Goal: Use online tool/utility: Utilize a website feature to perform a specific function

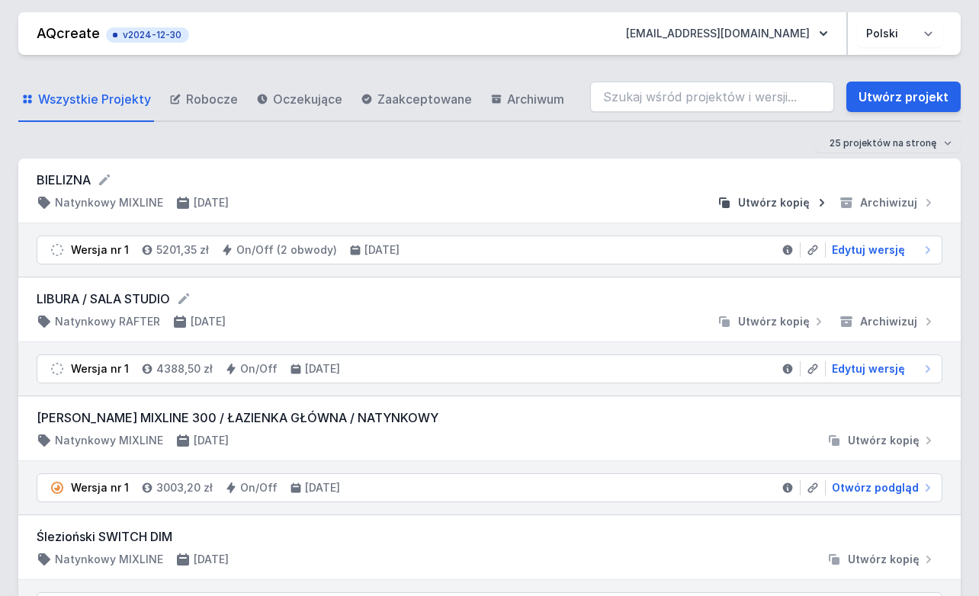
click at [576, 209] on span "Utwórz kopię" at bounding box center [774, 202] width 72 height 15
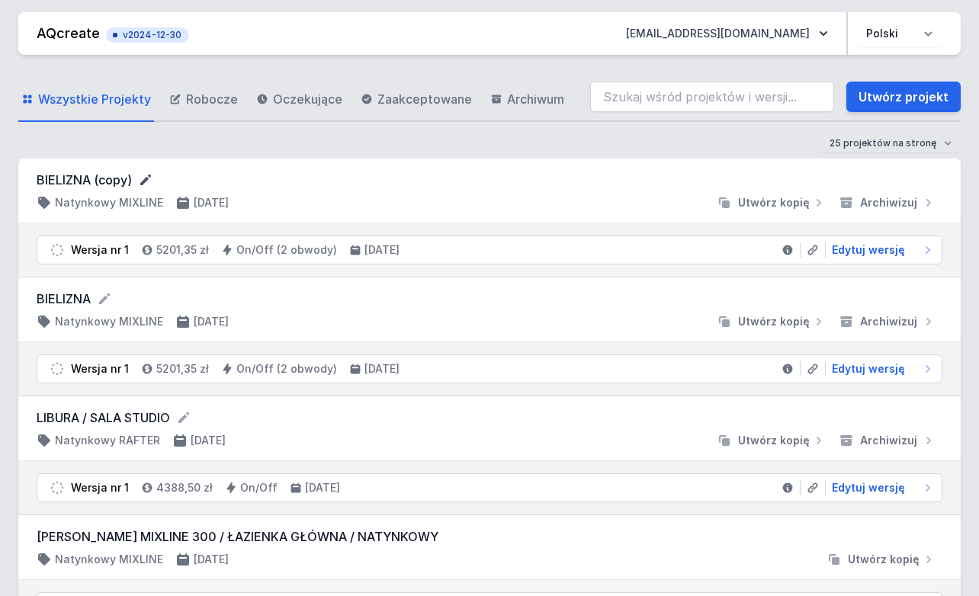
click at [140, 181] on icon at bounding box center [145, 179] width 15 height 15
type input "BIELIZNA 4ref"
click at [552, 209] on div at bounding box center [476, 202] width 470 height 15
click at [576, 251] on span "Edytuj wersję" at bounding box center [868, 249] width 73 height 15
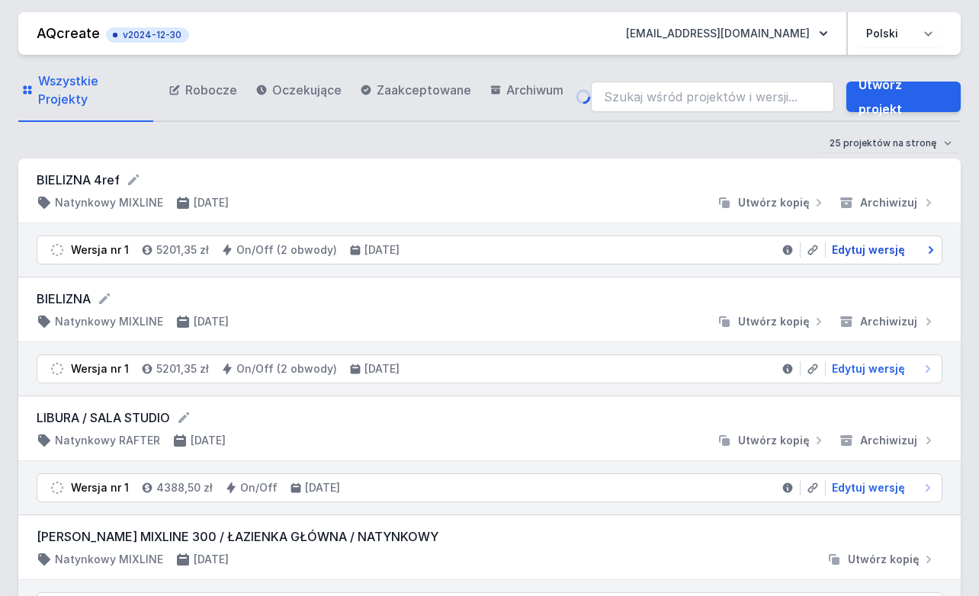
select select "true"
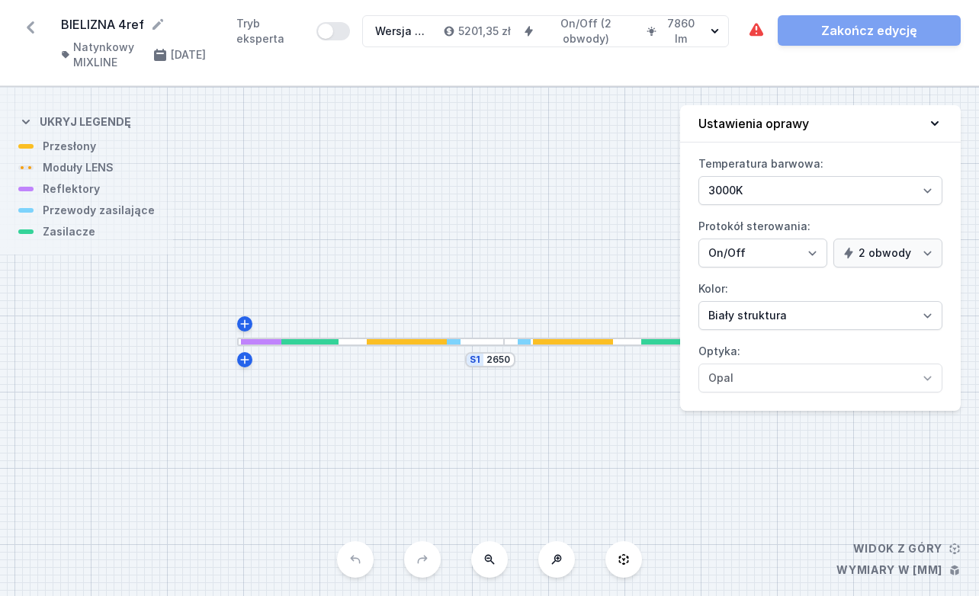
click at [465, 343] on div at bounding box center [370, 342] width 267 height 8
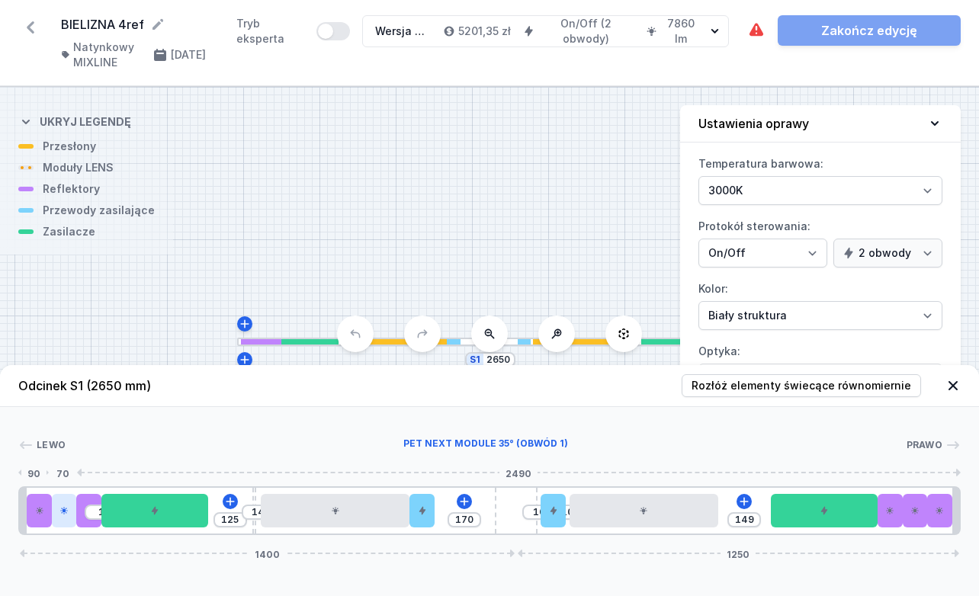
click at [69, 514] on icon at bounding box center [63, 510] width 9 height 9
select select "1523"
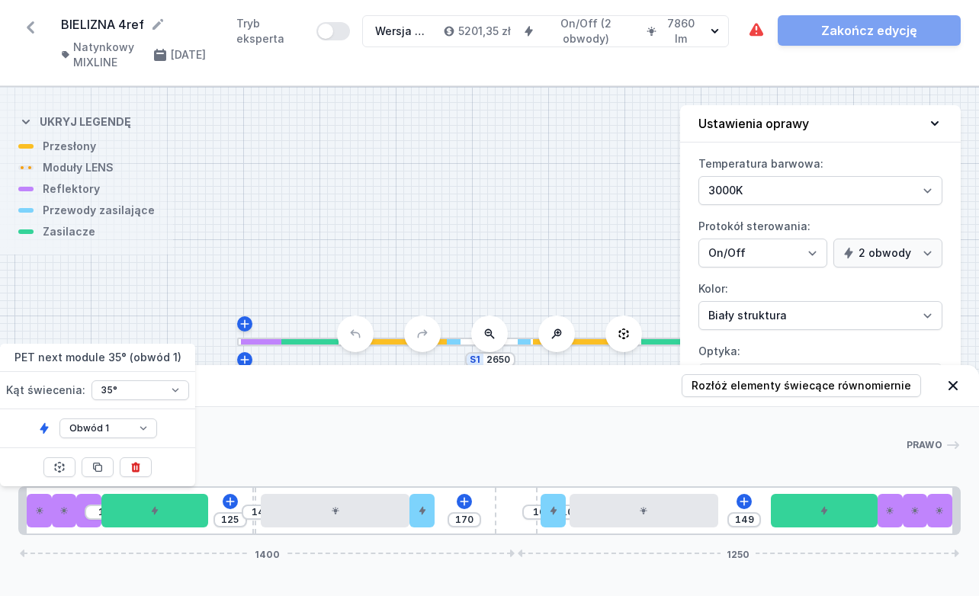
click at [138, 470] on icon at bounding box center [135, 468] width 8 height 10
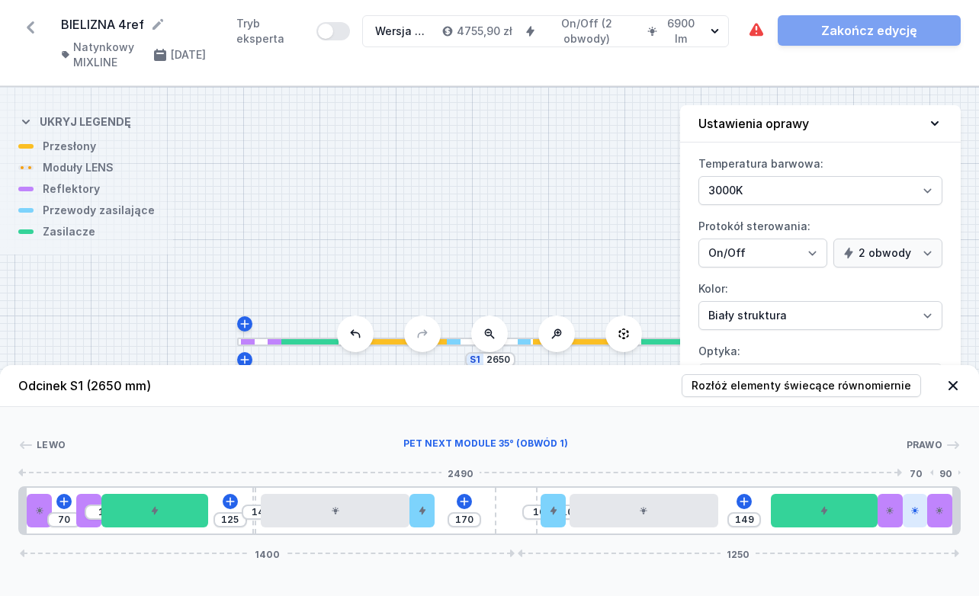
click at [576, 512] on div at bounding box center [915, 511] width 25 height 34
select select "1523"
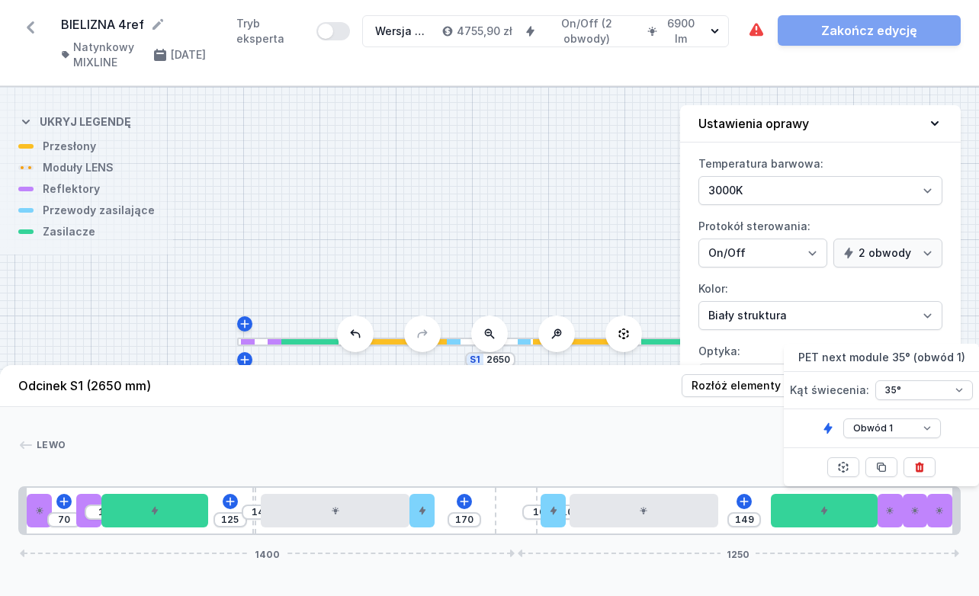
click at [576, 464] on button at bounding box center [919, 467] width 32 height 20
type input "426"
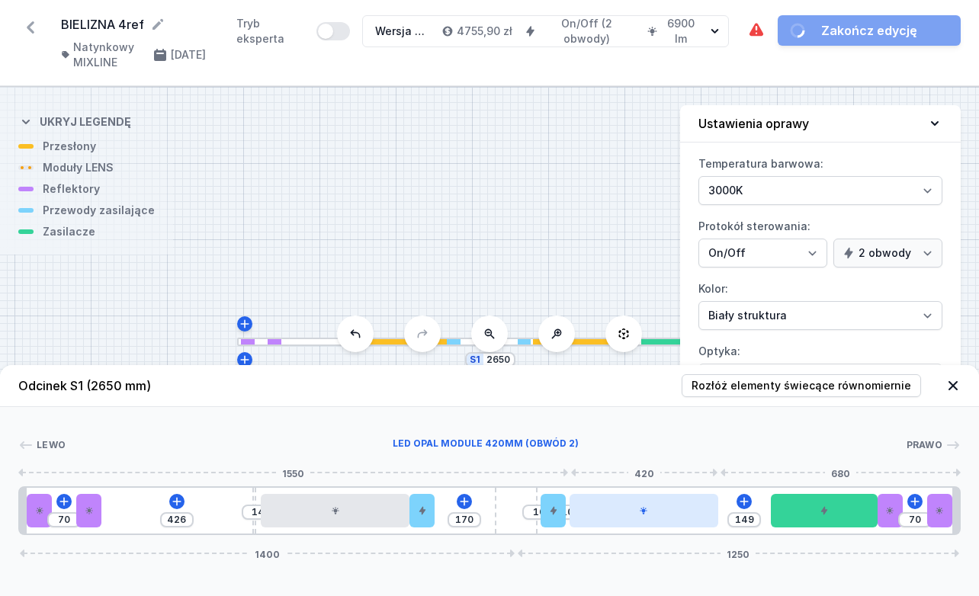
type input "159"
click at [576, 521] on div at bounding box center [640, 511] width 149 height 34
click at [576, 518] on div at bounding box center [640, 511] width 149 height 34
select select "2"
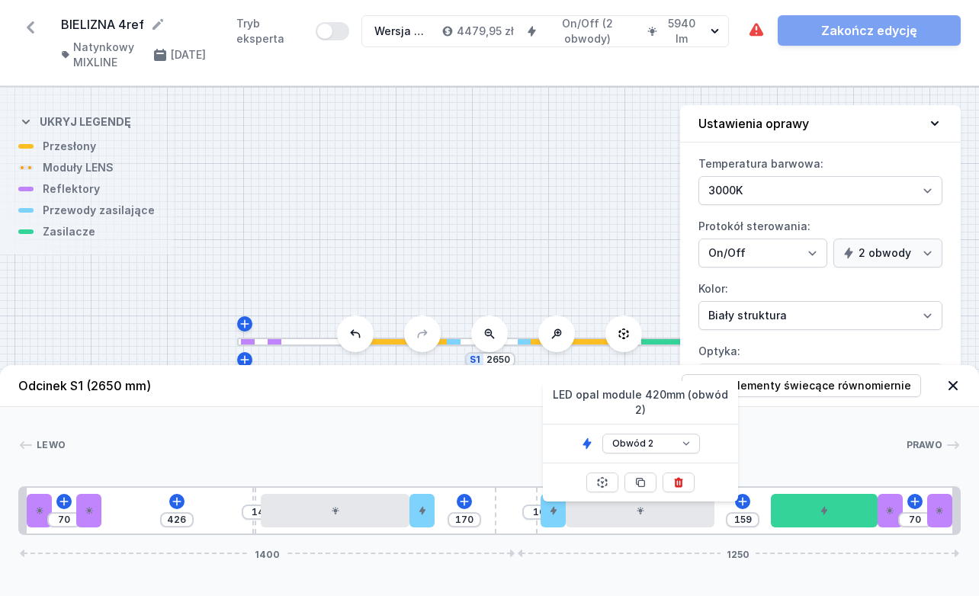
click at [576, 478] on icon at bounding box center [678, 483] width 8 height 10
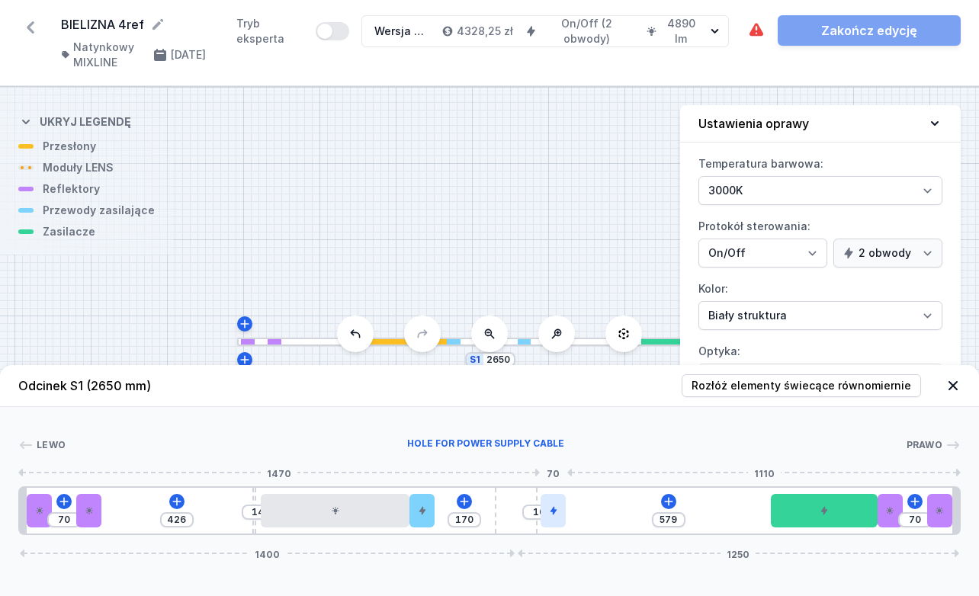
click at [555, 514] on icon at bounding box center [553, 510] width 9 height 9
click at [555, 468] on icon at bounding box center [553, 467] width 12 height 12
type input "659"
click at [427, 515] on div at bounding box center [421, 511] width 25 height 34
click at [425, 516] on div at bounding box center [421, 511] width 25 height 34
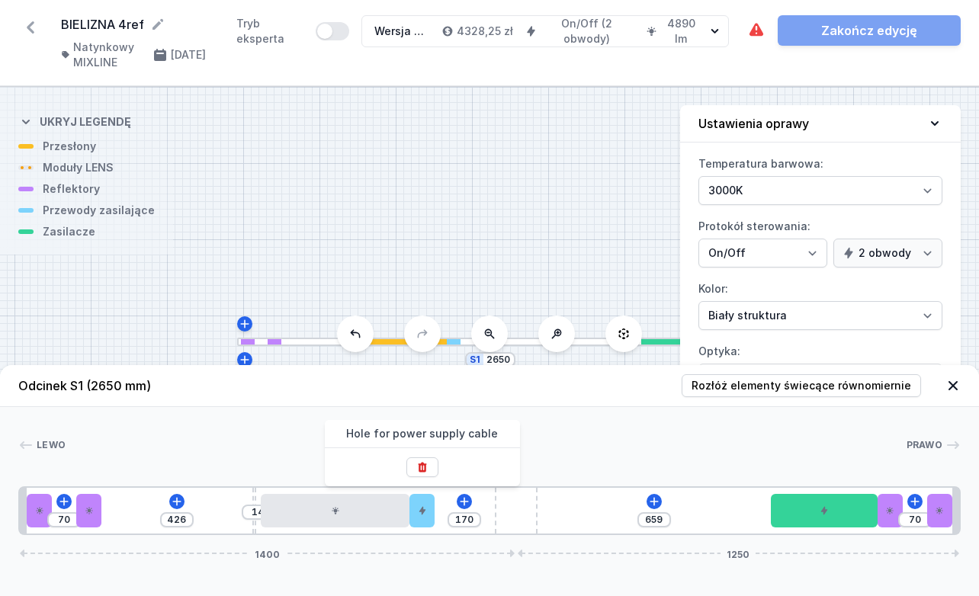
click at [430, 466] on button at bounding box center [422, 467] width 32 height 20
type input "240"
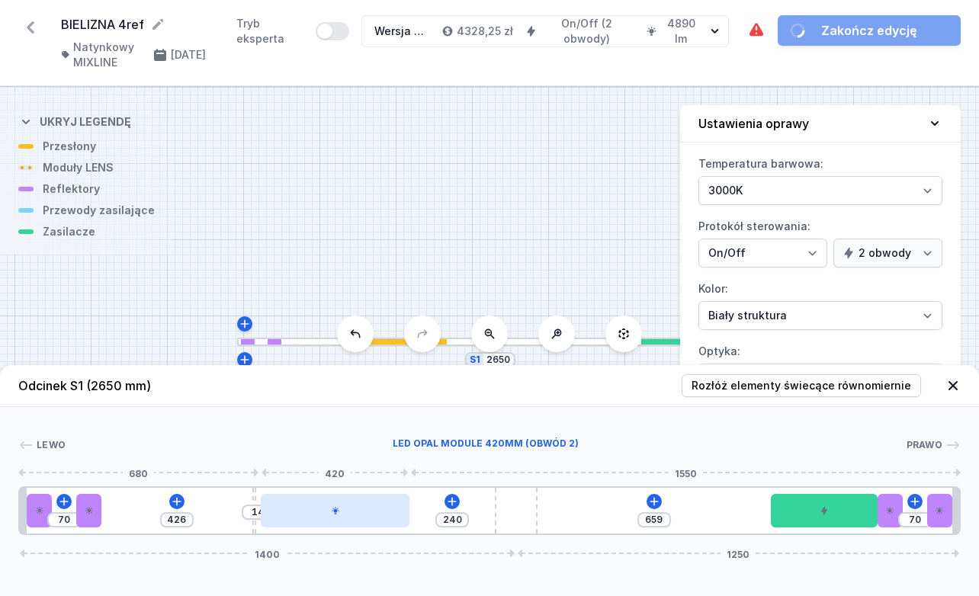
click at [372, 515] on div at bounding box center [335, 511] width 149 height 34
select select "2"
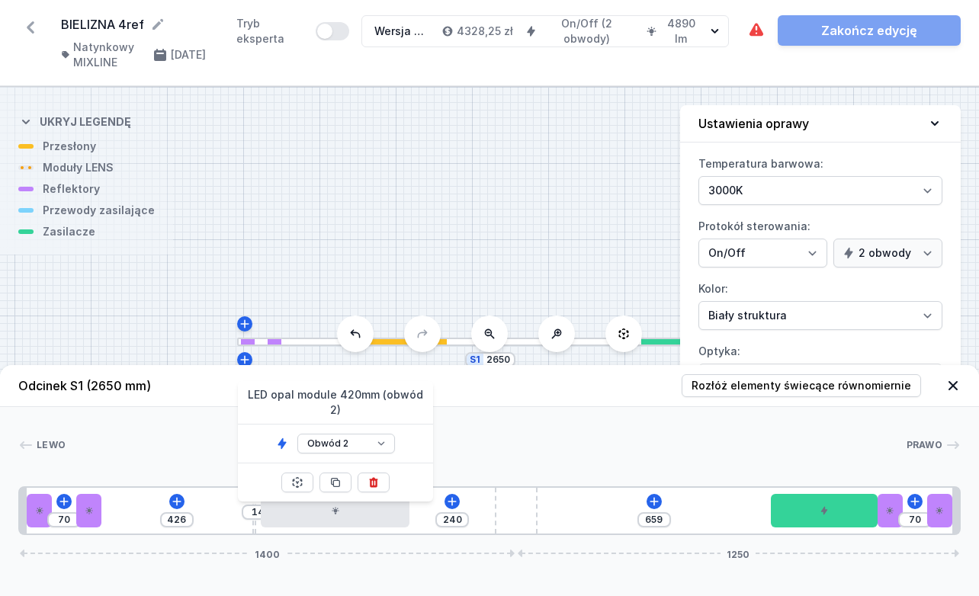
click at [375, 478] on icon at bounding box center [373, 483] width 8 height 10
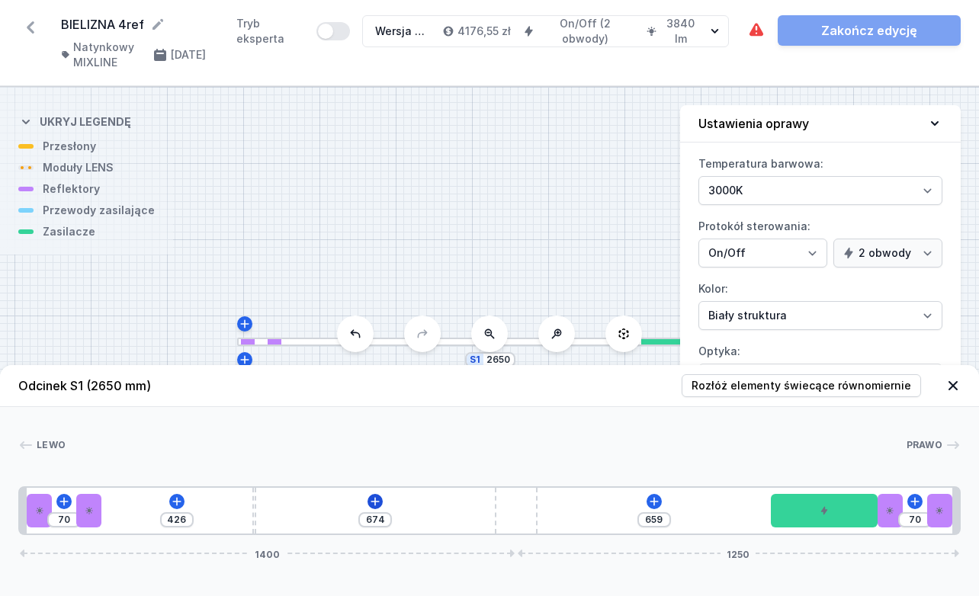
click at [375, 505] on icon at bounding box center [375, 501] width 8 height 8
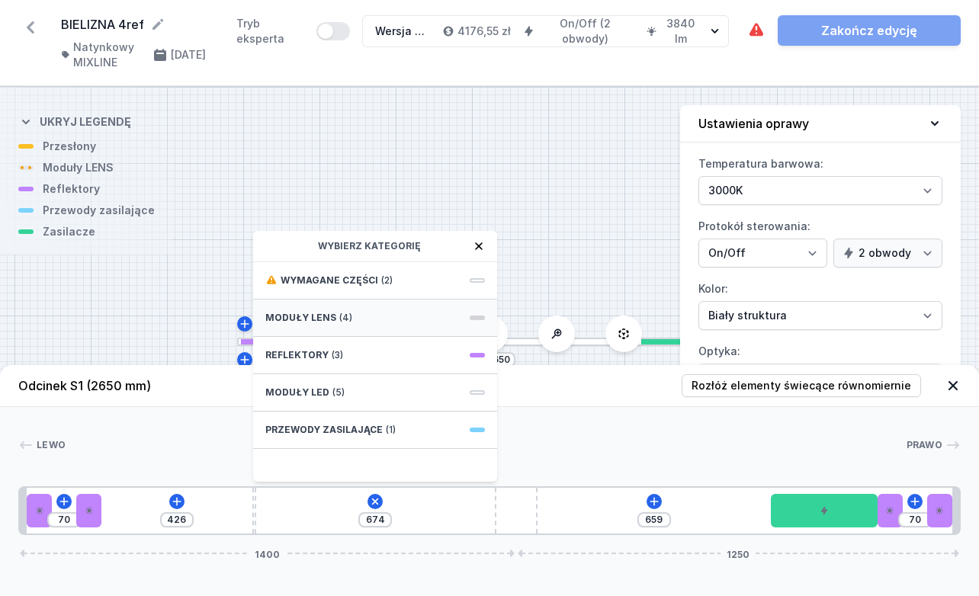
click at [358, 322] on div "Moduły LENS (4)" at bounding box center [375, 318] width 244 height 37
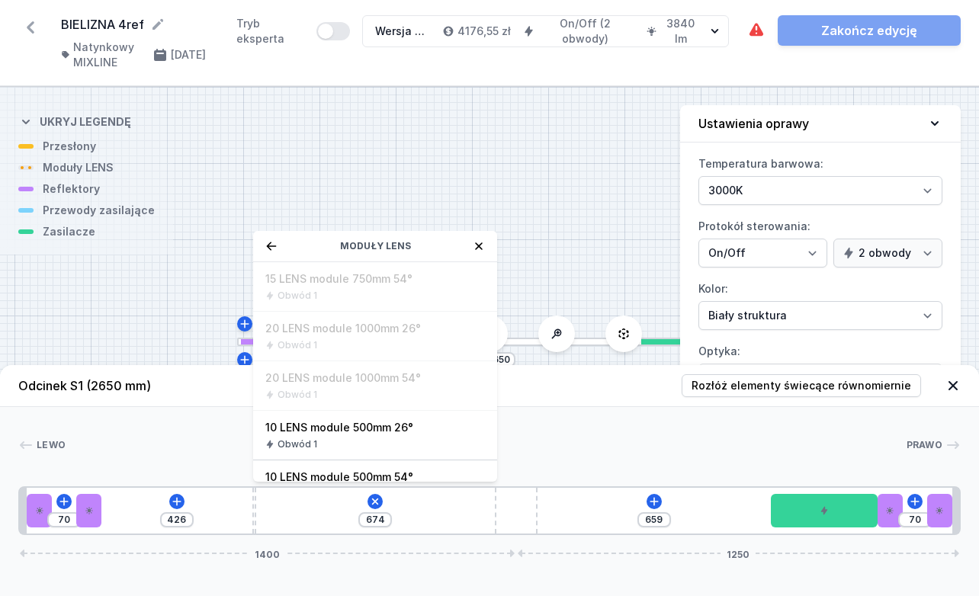
click at [273, 256] on div "Moduły LENS" at bounding box center [375, 246] width 244 height 31
click at [272, 245] on icon at bounding box center [271, 246] width 12 height 12
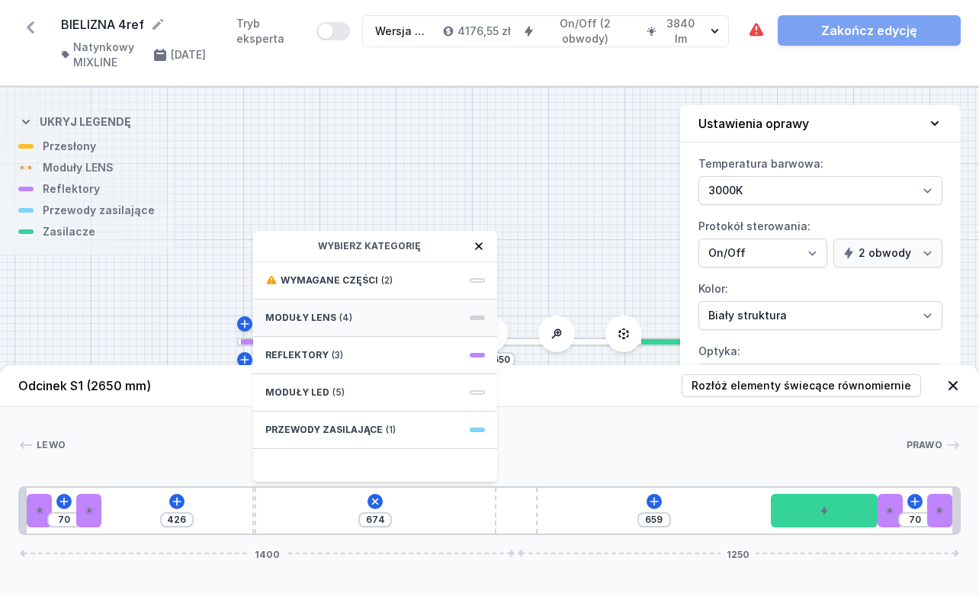
click at [332, 316] on span "Moduły LENS" at bounding box center [300, 318] width 71 height 12
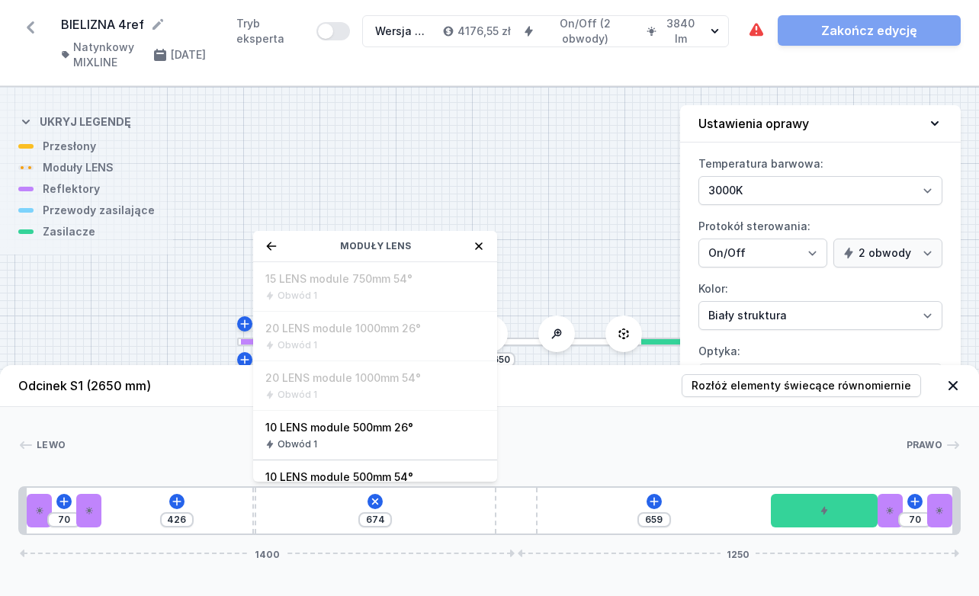
click at [271, 244] on icon at bounding box center [271, 246] width 12 height 12
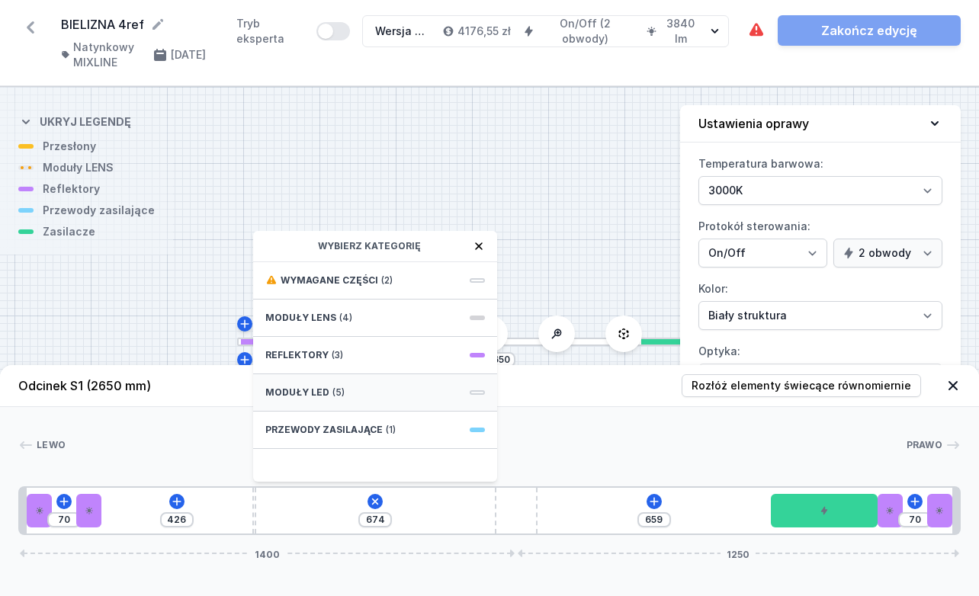
click at [298, 387] on span "Moduły LED" at bounding box center [297, 393] width 64 height 12
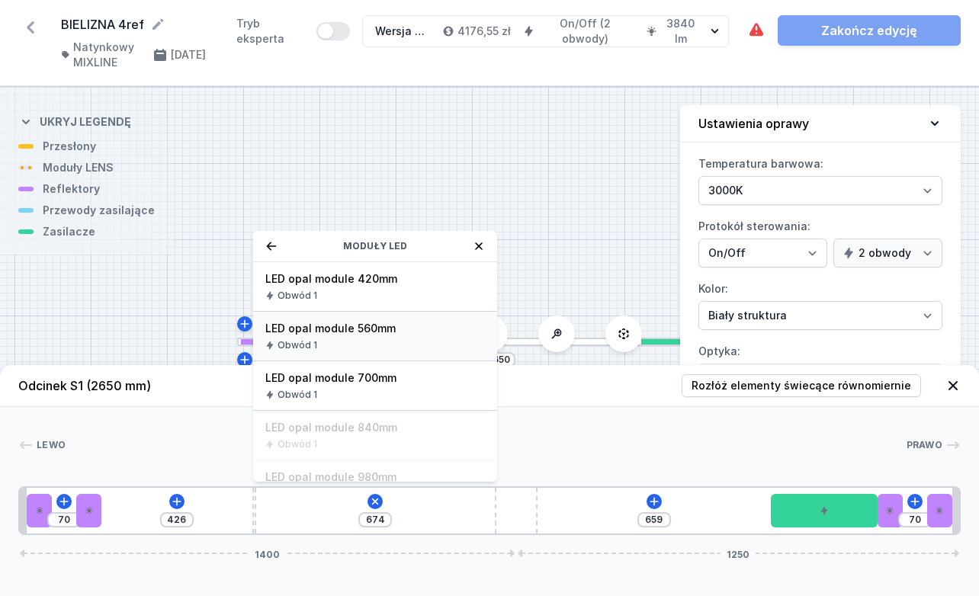
click at [378, 345] on div "Obwód 1" at bounding box center [375, 345] width 220 height 12
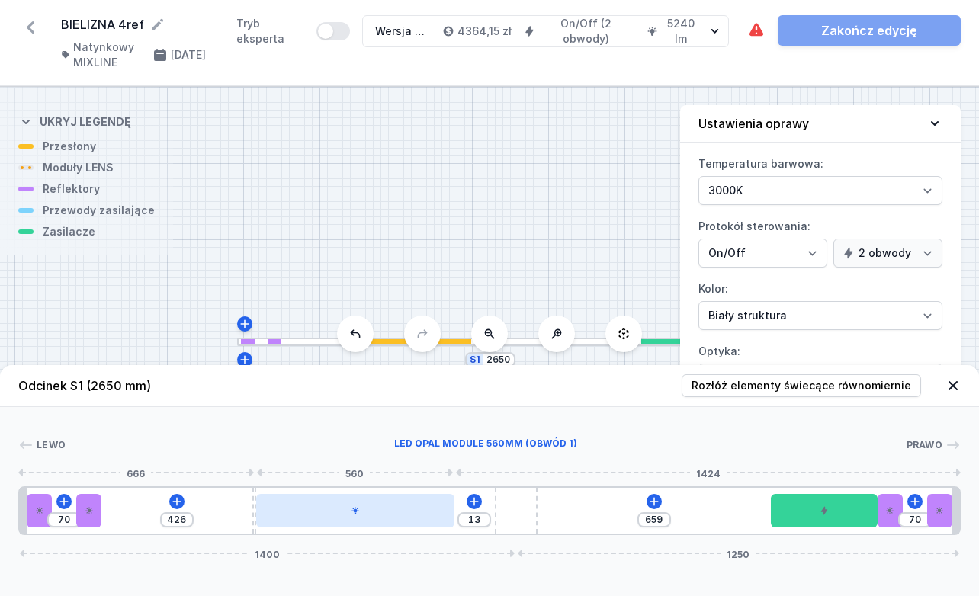
type input "9"
drag, startPoint x: 364, startPoint y: 523, endPoint x: 486, endPoint y: 515, distance: 122.2
click at [486, 515] on div at bounding box center [416, 511] width 198 height 34
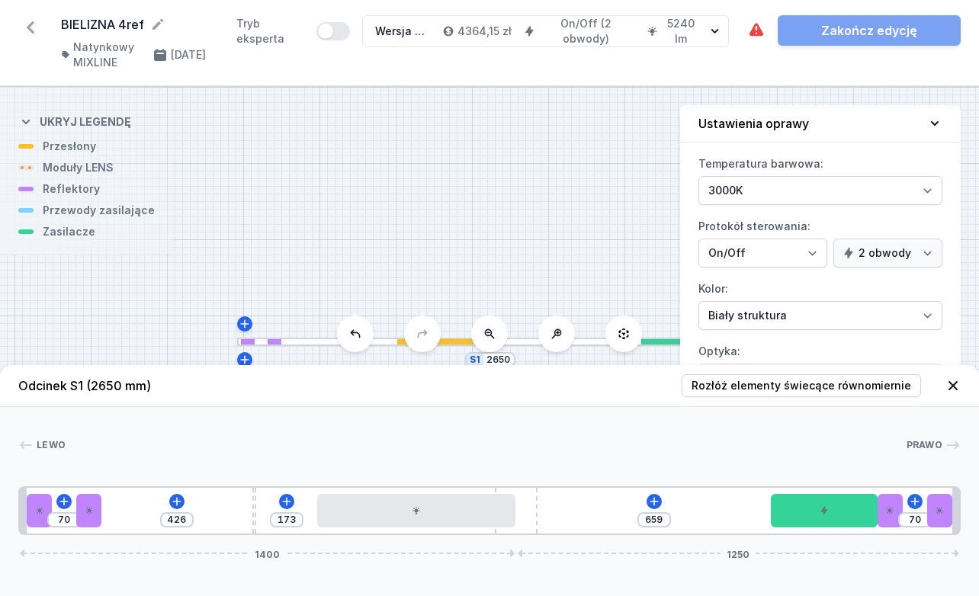
click at [557, 520] on div "70 426 173 659 1 70 1400 1250" at bounding box center [489, 510] width 942 height 49
click at [576, 382] on span "Rozłóż elementy świecące równomiernie" at bounding box center [801, 385] width 220 height 15
type input "284"
type input "141"
type input "302"
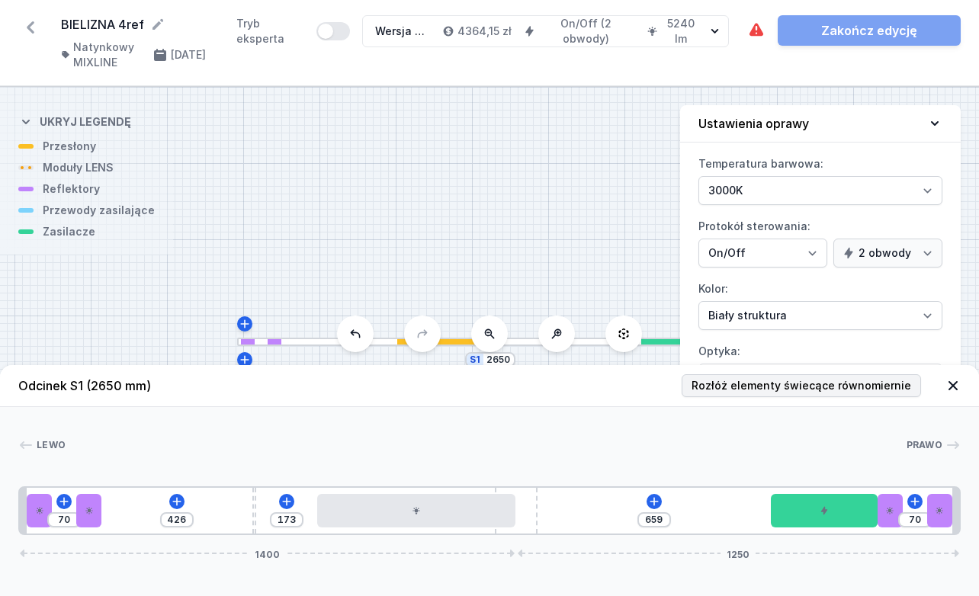
type input "8"
type input "302"
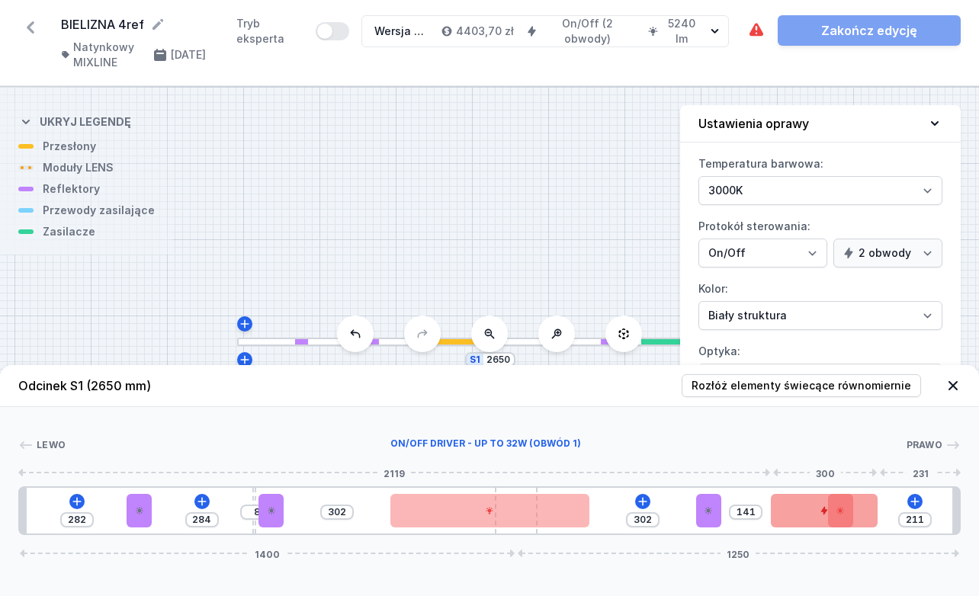
click at [576, 519] on div at bounding box center [824, 511] width 106 height 34
type input "100"
type input "252"
type input "98"
type input "254"
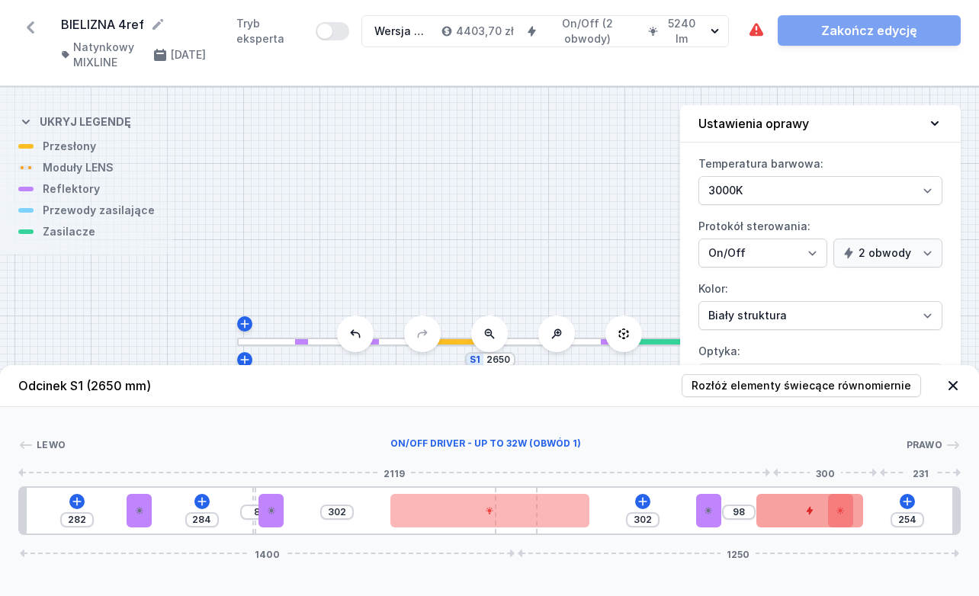
type input "92"
type input "260"
type input "85"
type input "267"
type input "68"
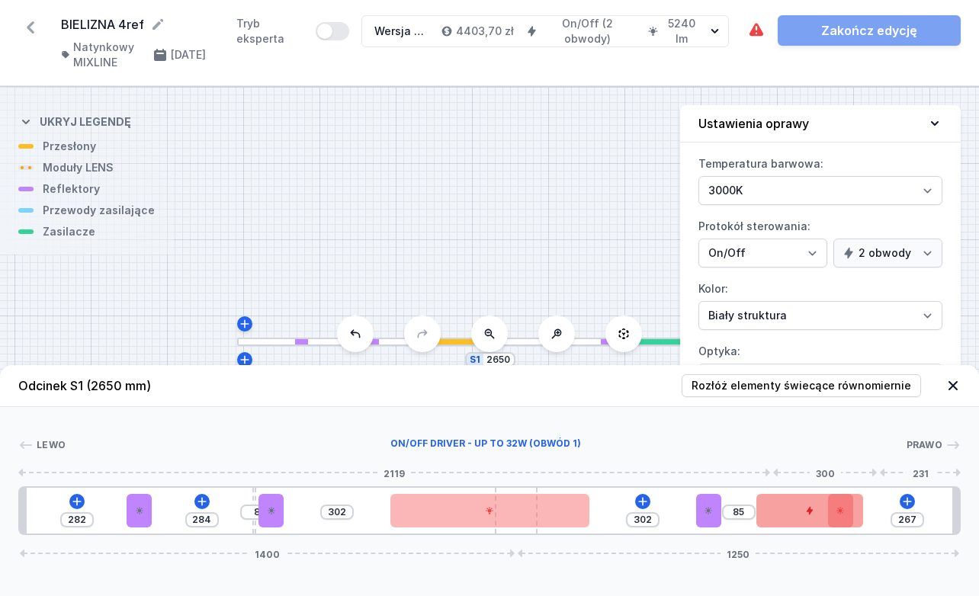
type input "280"
type input "1"
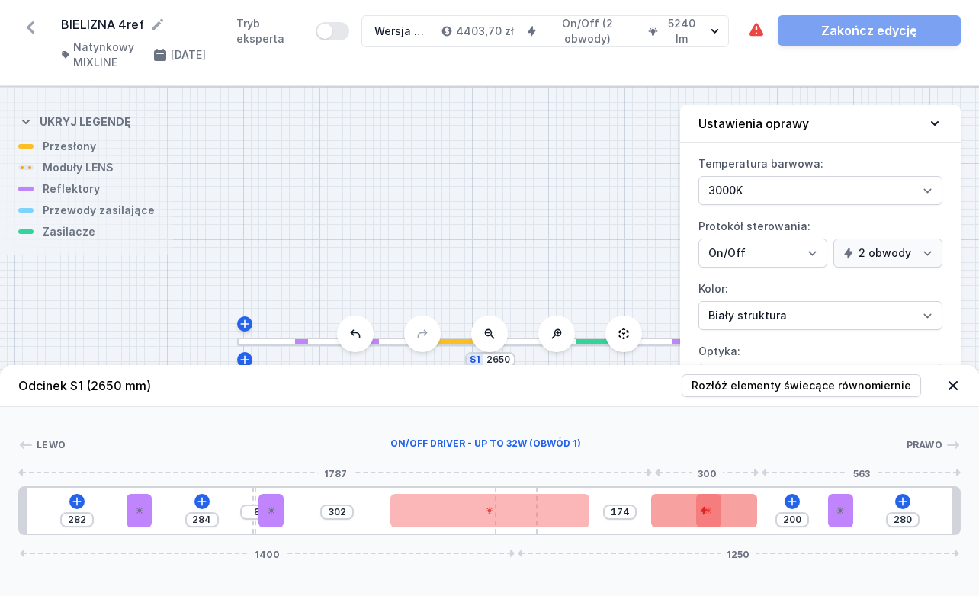
type input "204"
type input "170"
type input "208"
type input "166"
type input "214"
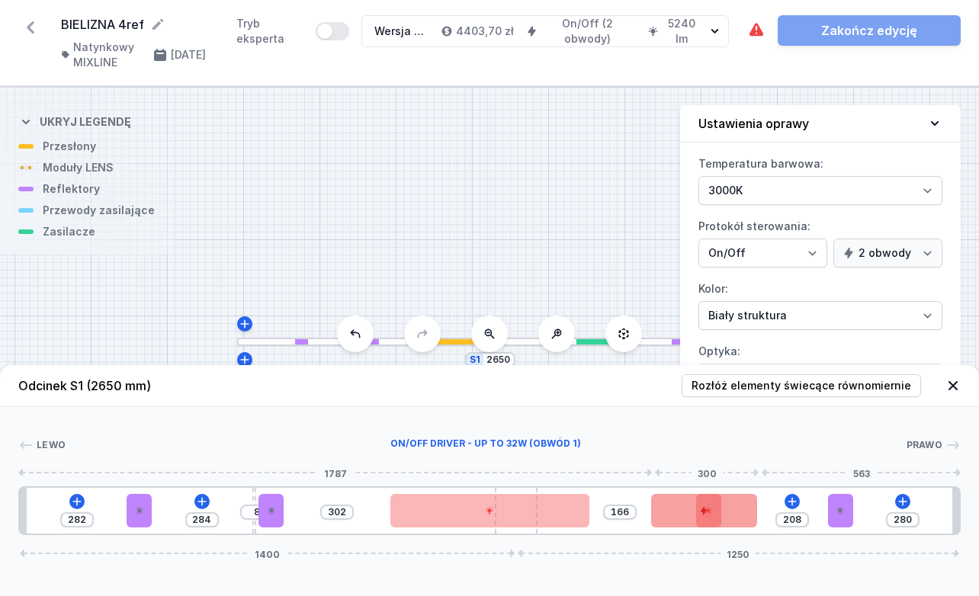
type input "160"
type input "217"
type input "157"
type input "219"
type input "155"
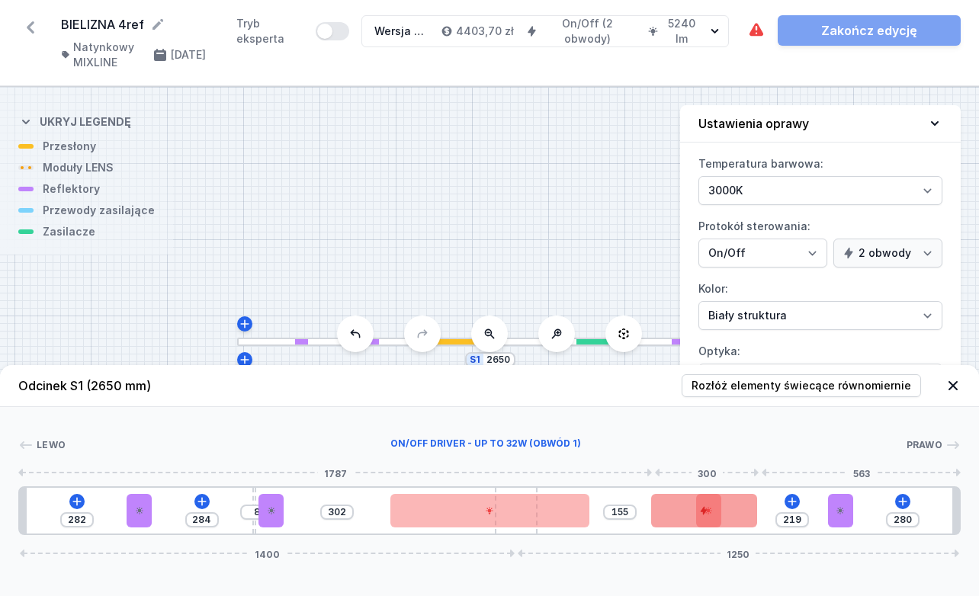
type input "221"
type input "153"
type input "223"
type input "151"
type input "225"
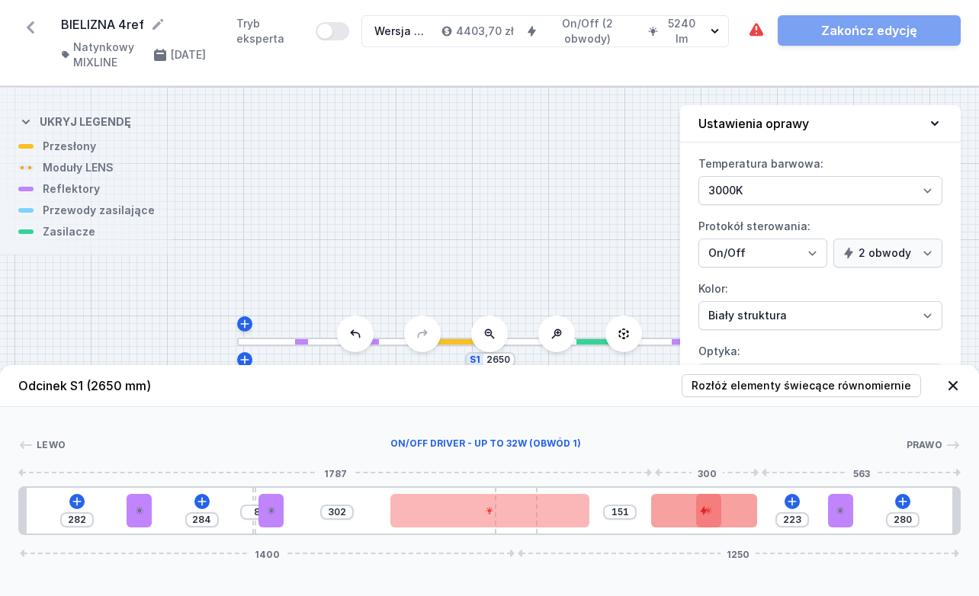
type input "149"
type input "229"
type input "145"
type input "233"
type input "141"
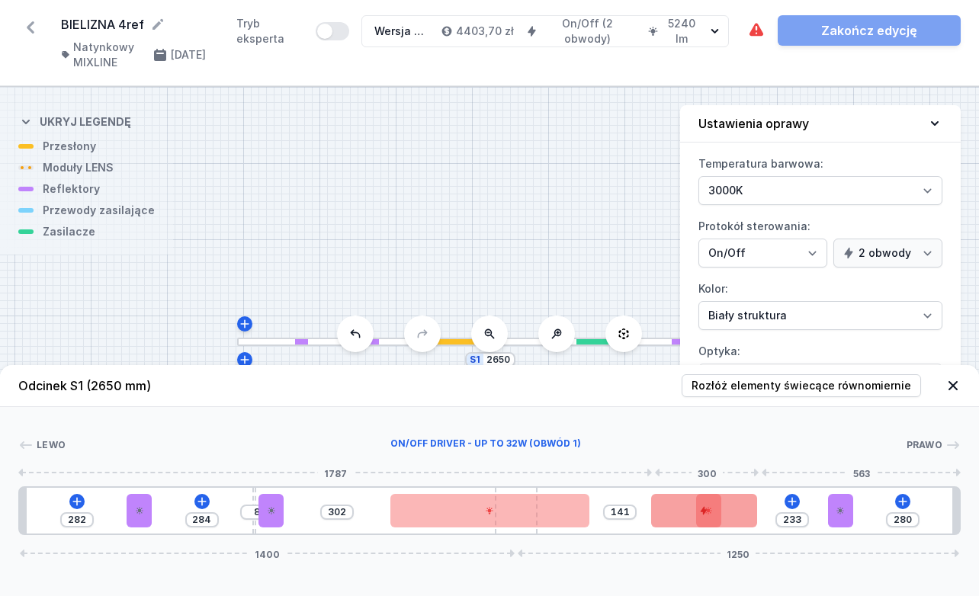
type input "240"
type input "134"
type input "248"
type input "126"
type input "252"
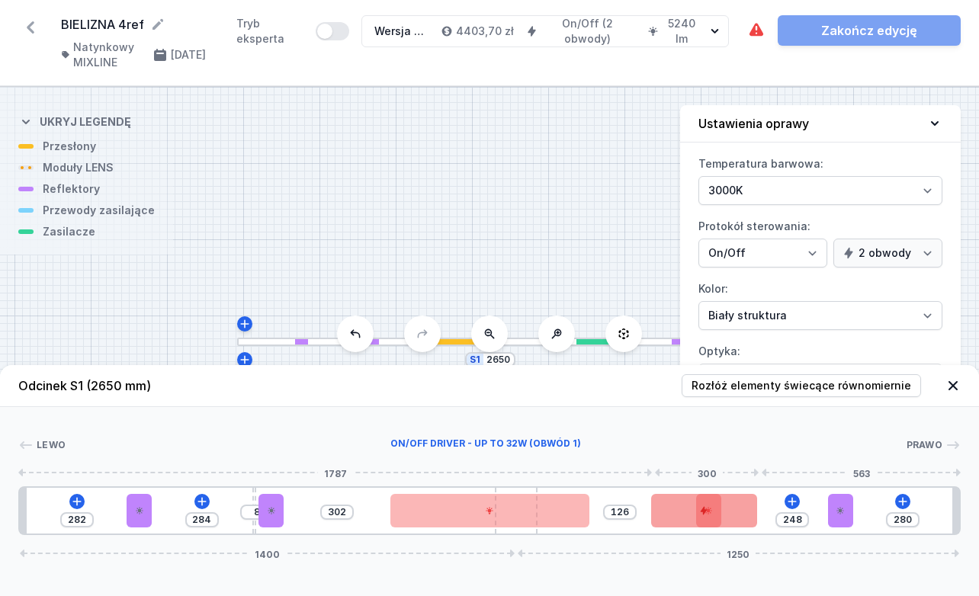
type input "122"
type input "259"
type input "115"
type input "265"
type input "109"
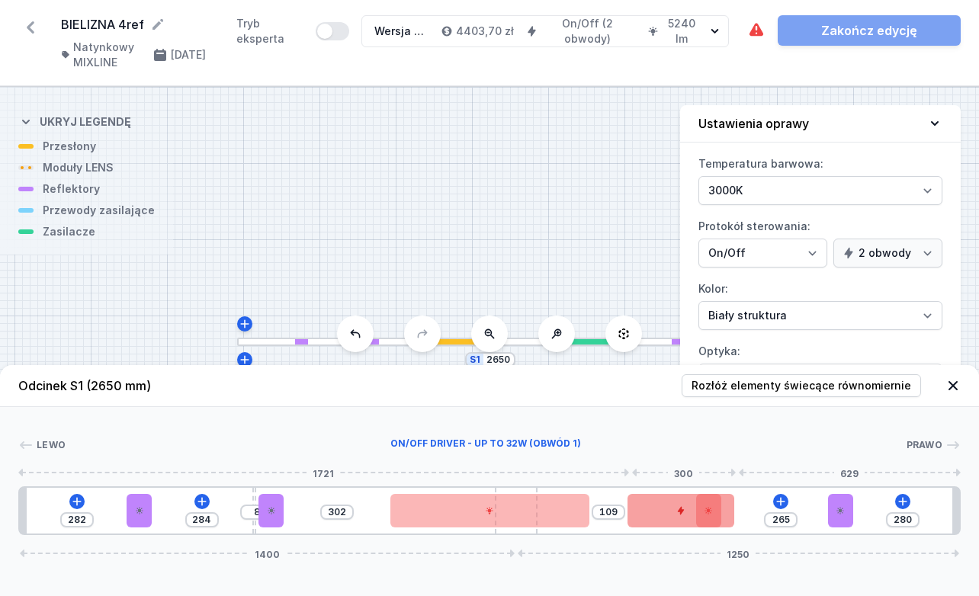
type input "269"
type input "105"
type input "274"
type input "100"
type input "276"
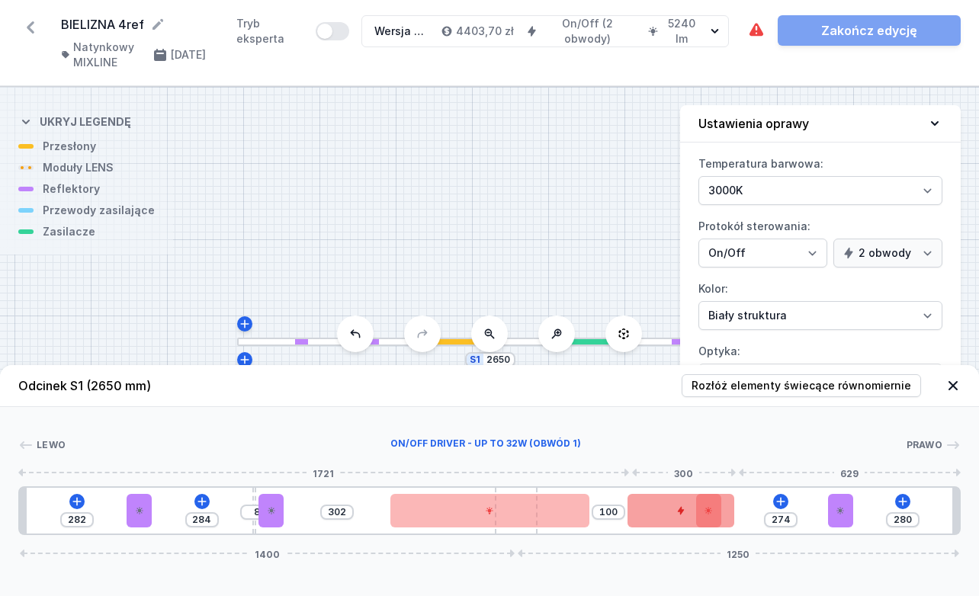
type input "98"
type input "280"
type input "94"
type input "282"
type input "92"
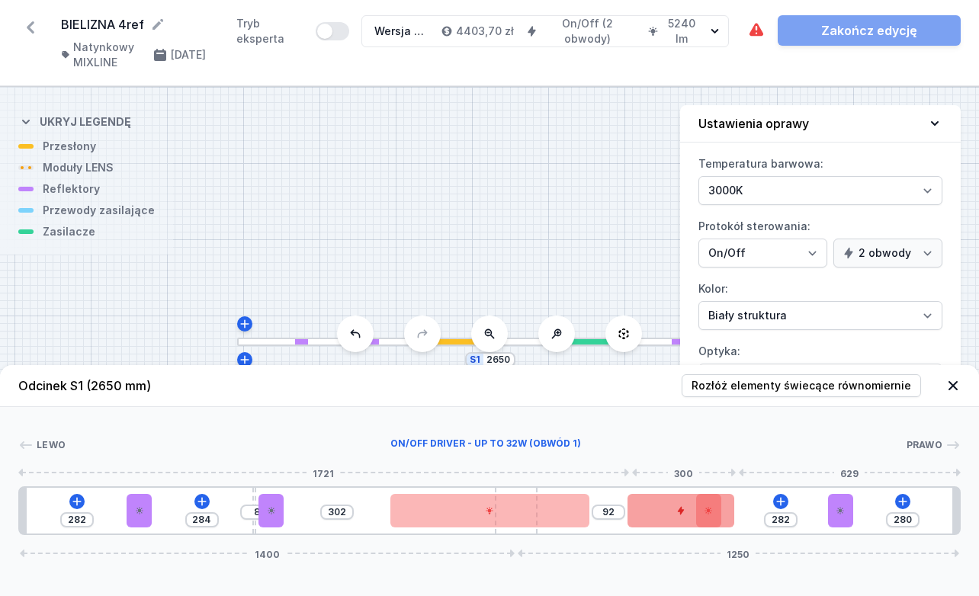
drag, startPoint x: 829, startPoint y: 518, endPoint x: 692, endPoint y: 525, distance: 137.4
click at [576, 525] on div at bounding box center [680, 511] width 106 height 34
type input "322"
type input "240"
type input "315"
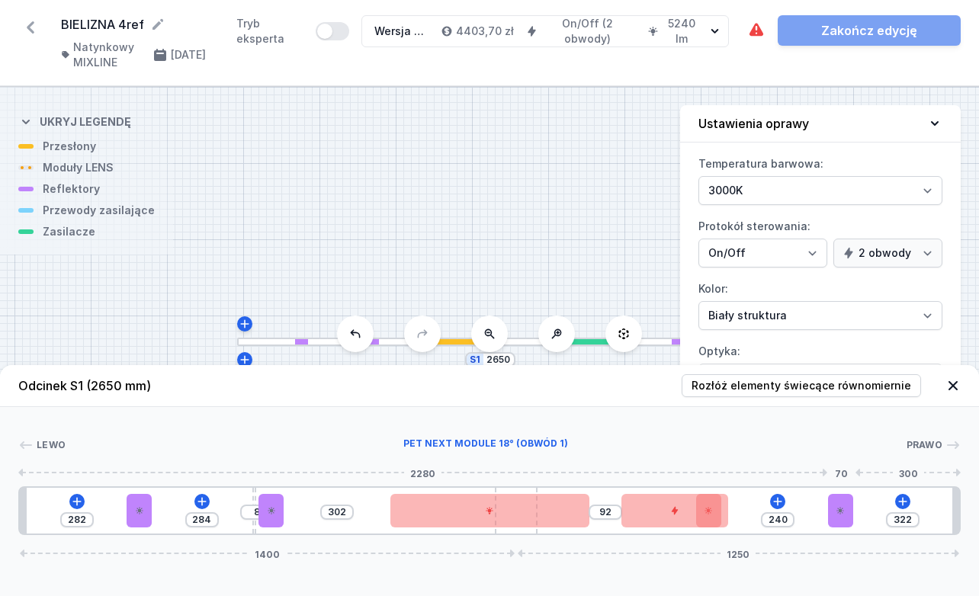
type input "247"
type input "307"
type input "255"
type input "301"
type input "261"
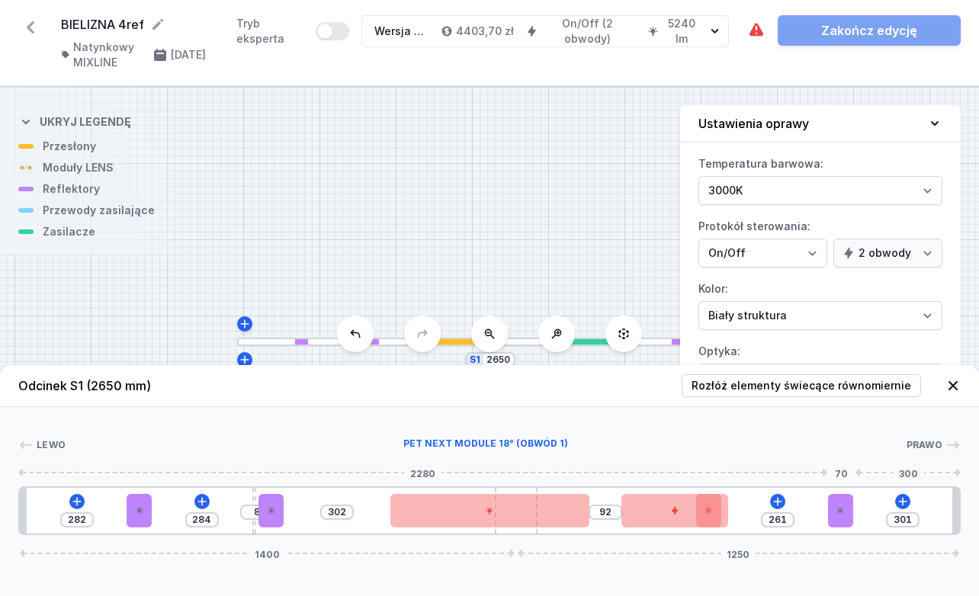
type input "290"
type input "272"
type input "275"
type input "287"
type input "260"
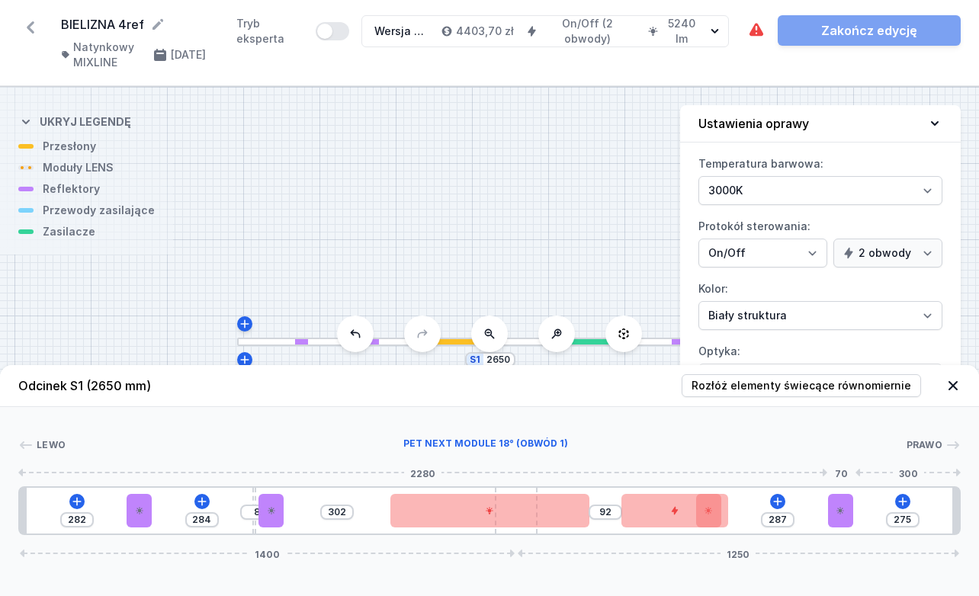
type input "302"
type input "241"
type input "321"
type input "225"
type input "337"
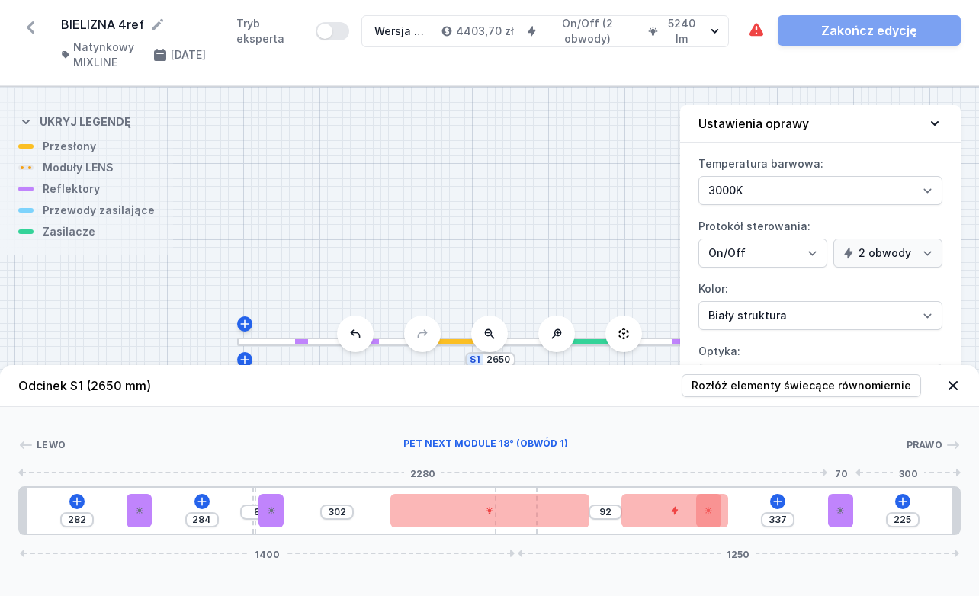
type input "216"
type input "346"
type input "206"
type input "356"
type input "193"
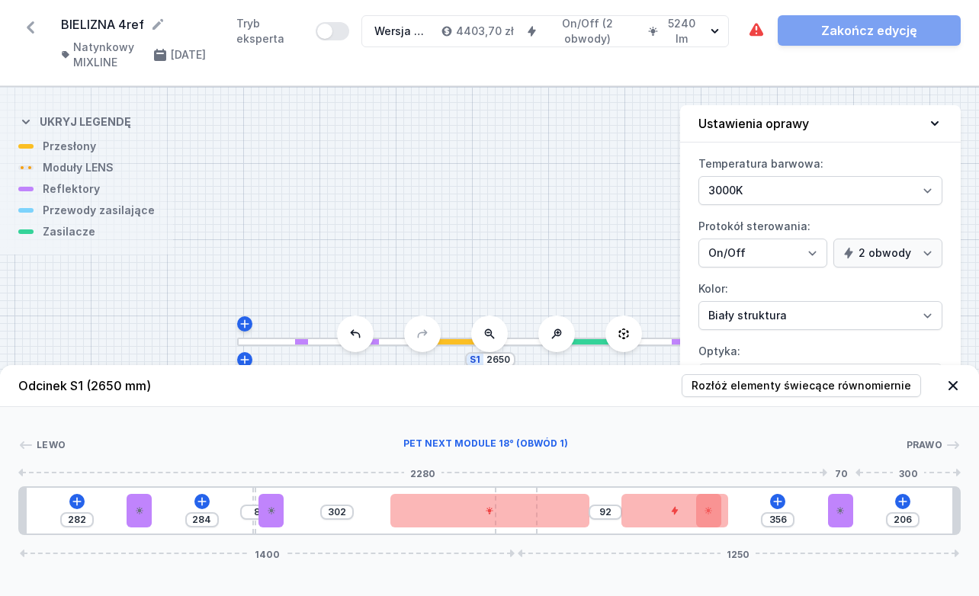
type input "369"
type input "184"
type input "378"
type input "176"
type input "386"
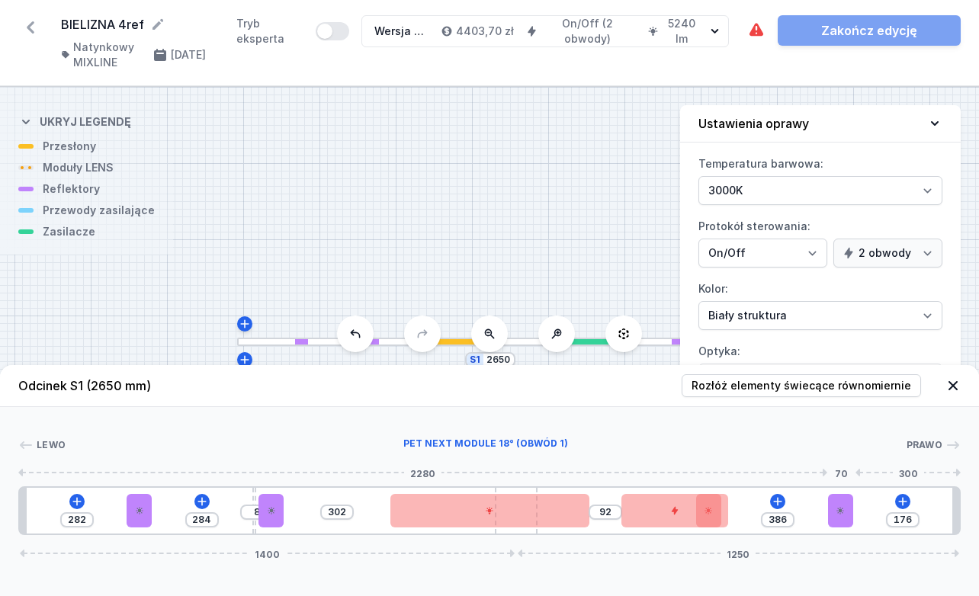
type input "172"
type input "390"
type input "168"
type input "394"
type input "163"
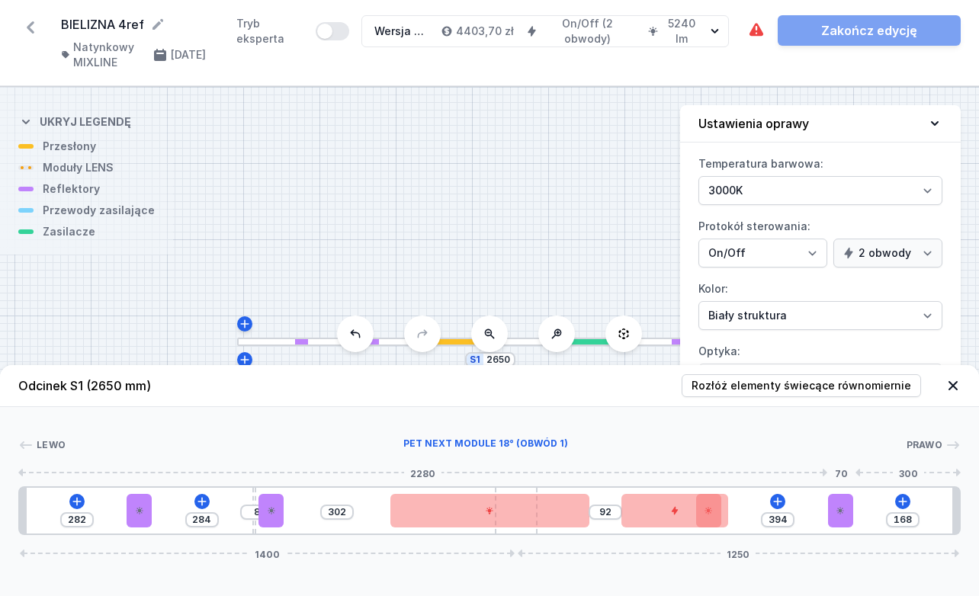
type input "399"
type input "161"
type input "401"
type input "159"
type input "403"
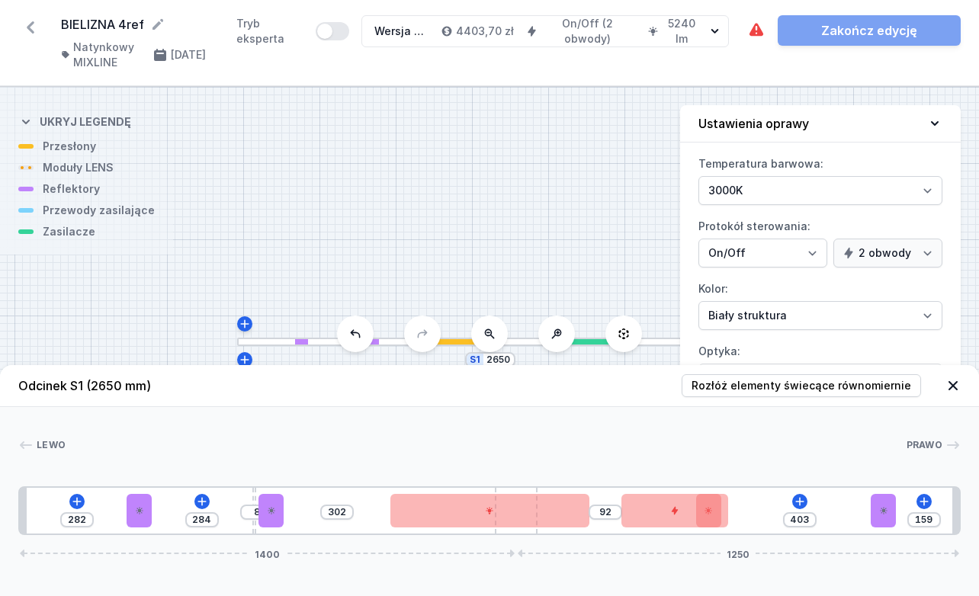
type input "157"
type input "405"
type input "155"
type input "407"
type input "153"
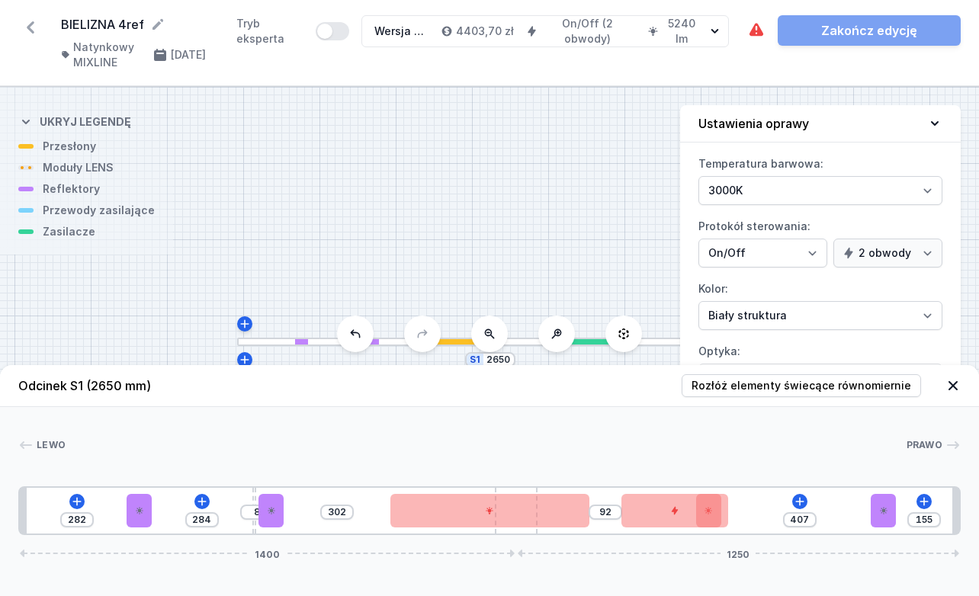
type input "409"
type input "151"
type input "411"
type input "149"
type input "413"
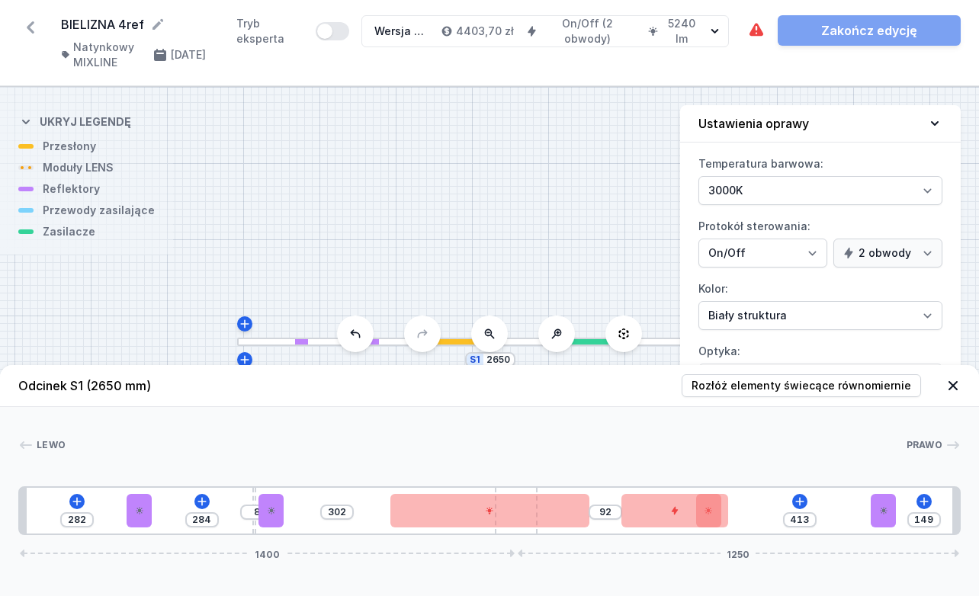
type input "146"
type input "416"
type input "144"
type input "418"
type input "142"
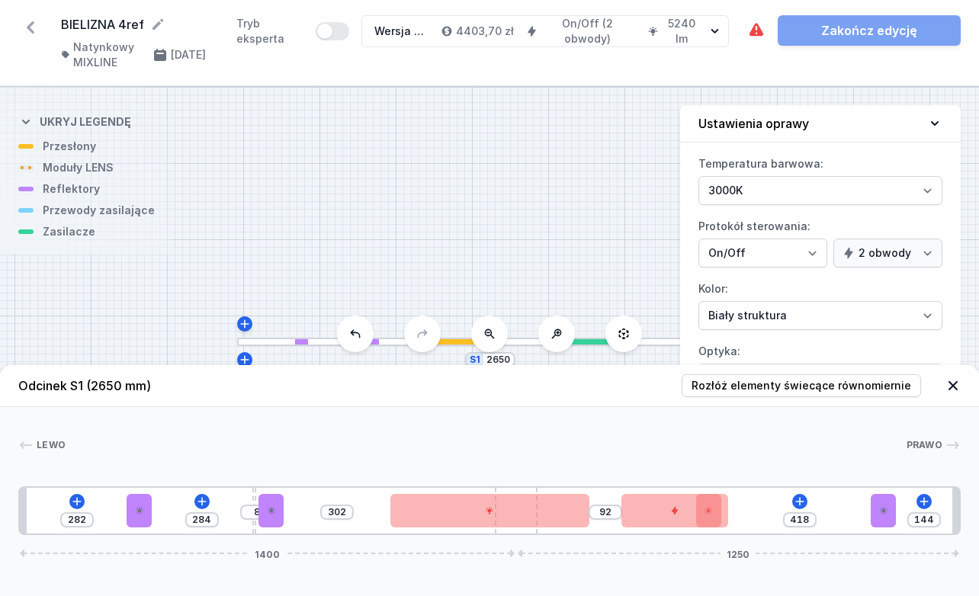
type input "420"
type input "140"
type input "422"
type input "138"
type input "424"
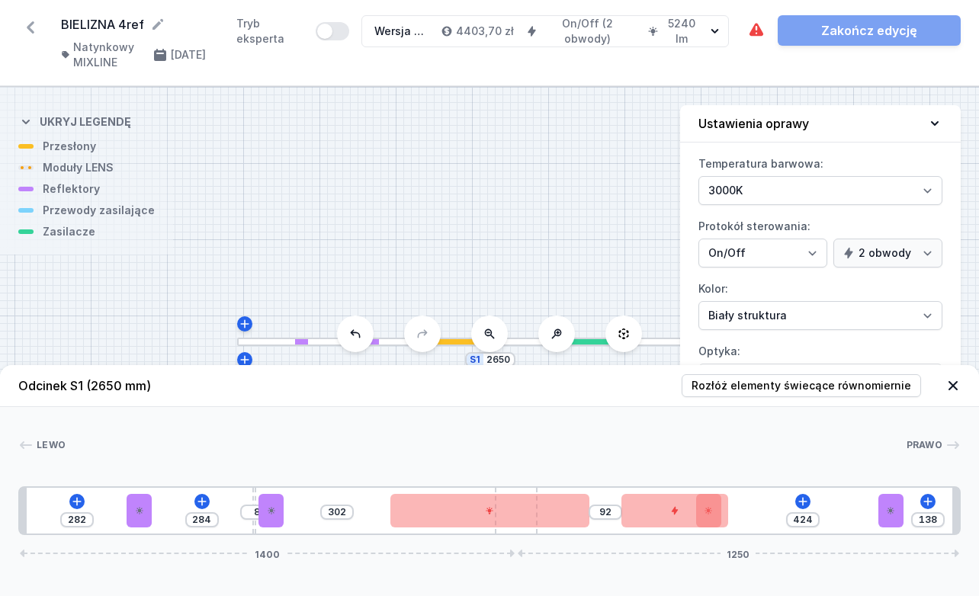
type input "134"
type input "428"
type input "132"
type input "430"
type input "127"
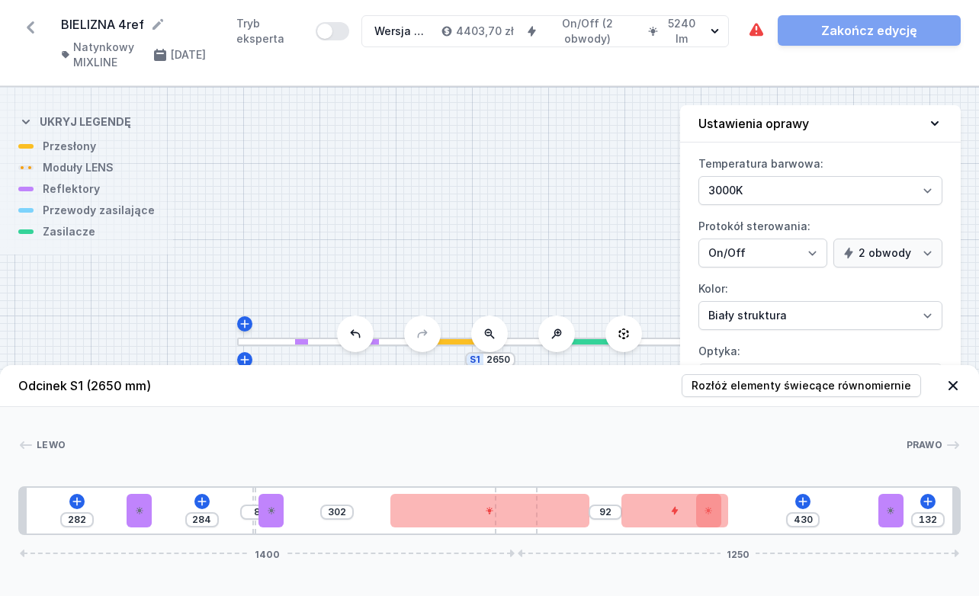
type input "435"
type input "123"
type input "439"
type input "119"
type input "443"
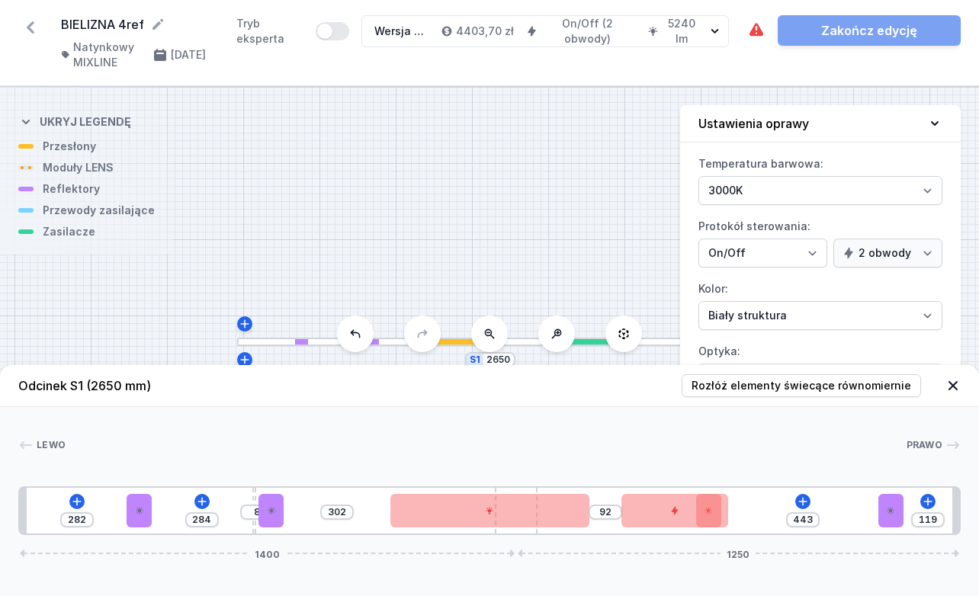
type input "115"
type input "447"
type input "108"
type input "454"
type input "104"
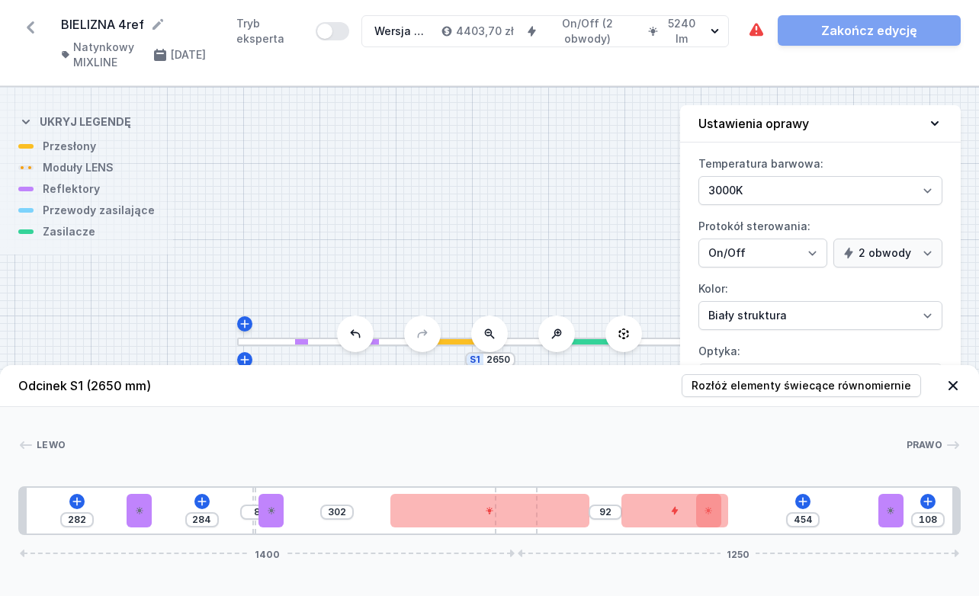
type input "458"
type input "102"
type input "460"
type input "100"
type input "462"
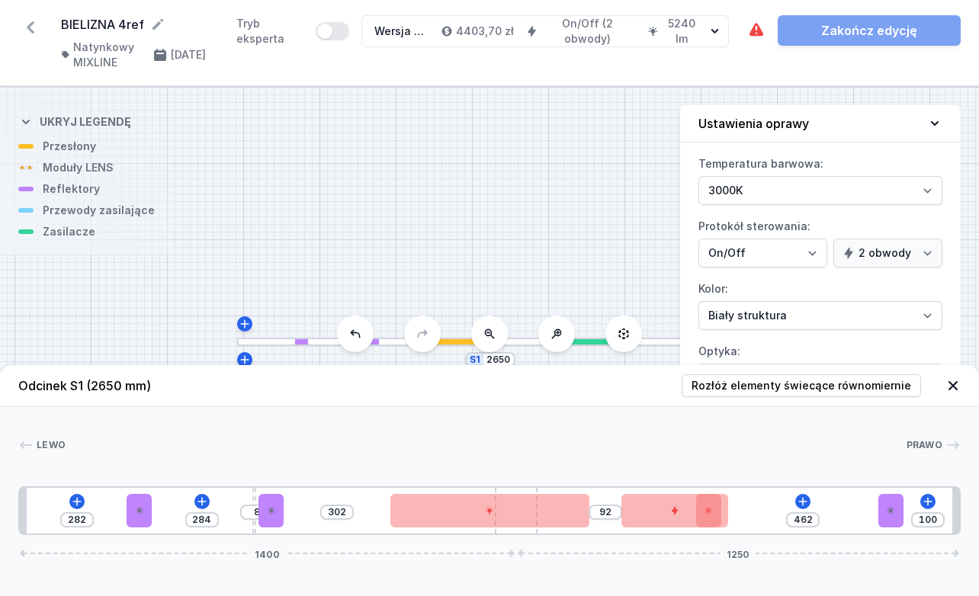
type input "98"
type input "464"
type input "96"
type input "466"
type input "98"
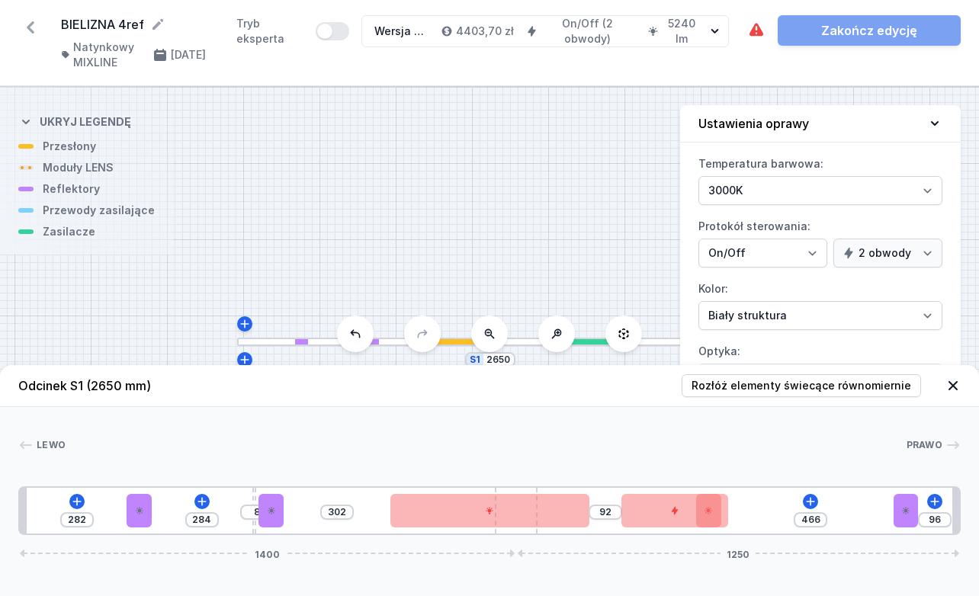
type input "464"
type input "100"
type input "462"
type input "102"
type input "460"
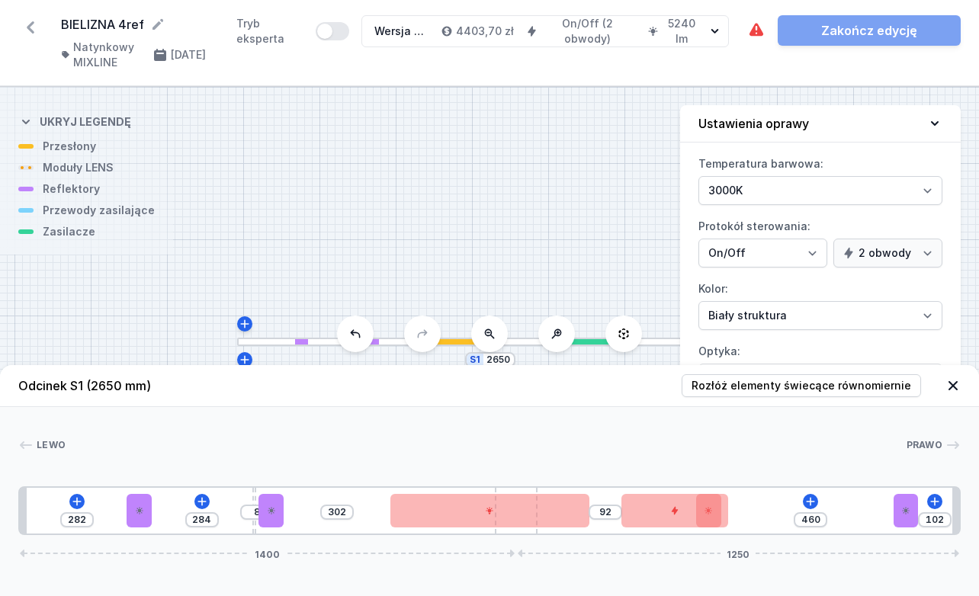
type input "104"
type input "458"
type input "106"
type input "456"
type input "108"
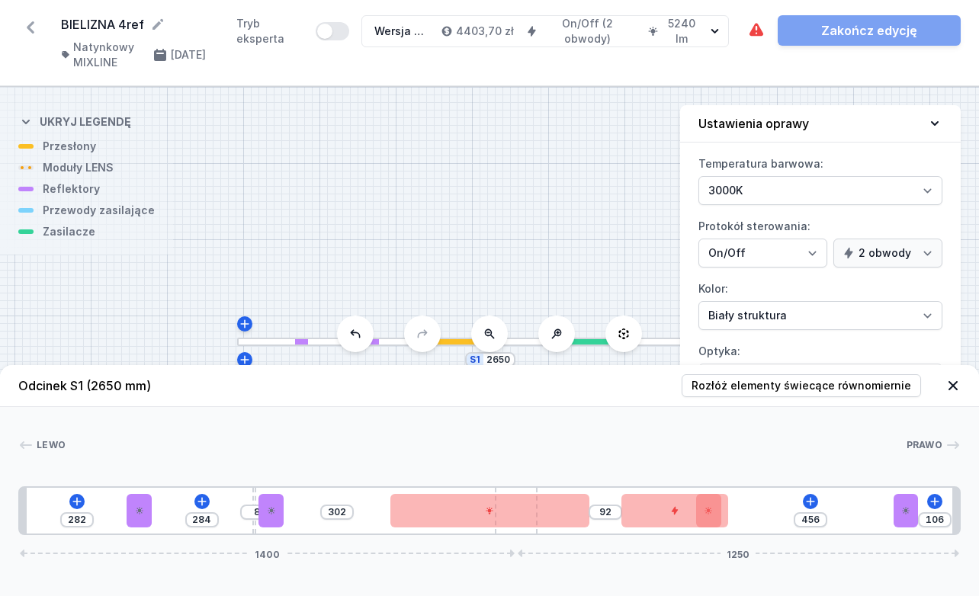
type input "454"
type input "111"
type input "451"
type input "113"
type input "449"
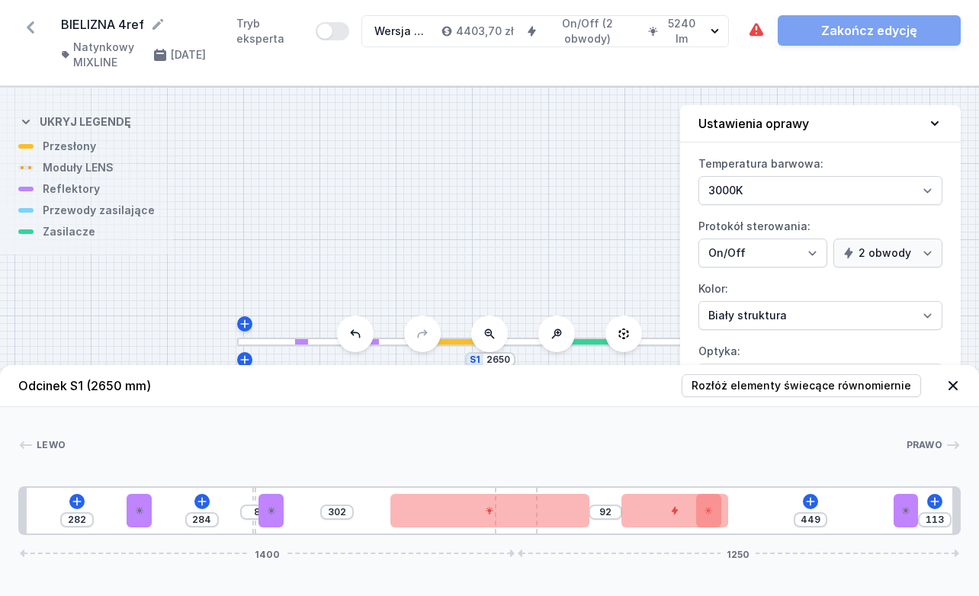
type input "115"
type input "447"
type input "117"
type input "445"
type input "119"
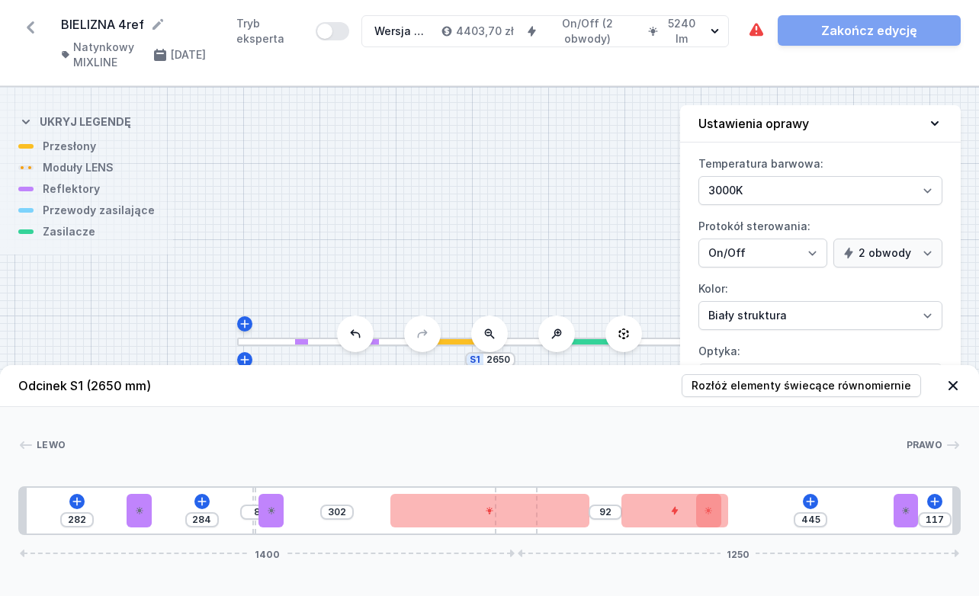
type input "443"
type input "121"
type input "441"
type input "123"
type input "439"
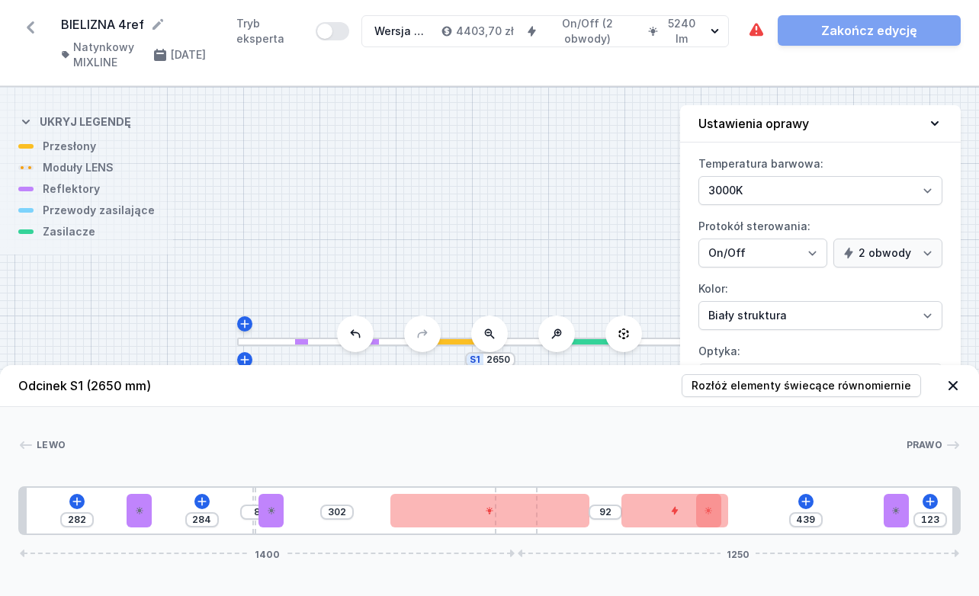
type input "121"
type input "441"
type input "119"
type input "443"
drag, startPoint x: 852, startPoint y: 510, endPoint x: 925, endPoint y: 509, distance: 73.2
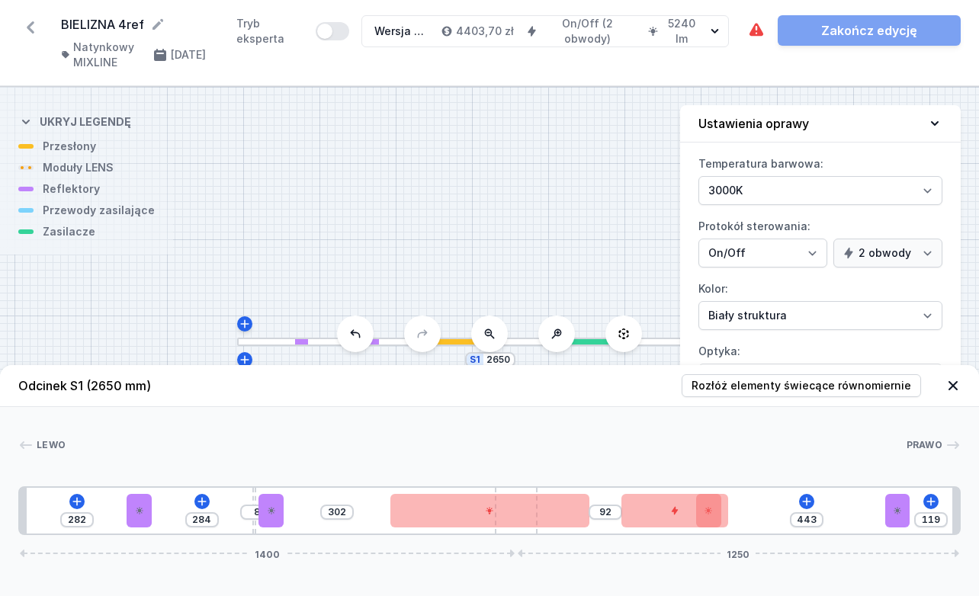
click at [576, 509] on div "282 284 8 302 92 443 119 1400 1250" at bounding box center [489, 510] width 942 height 49
click at [576, 517] on input "119" at bounding box center [931, 520] width 24 height 12
type input "1"
type input "561"
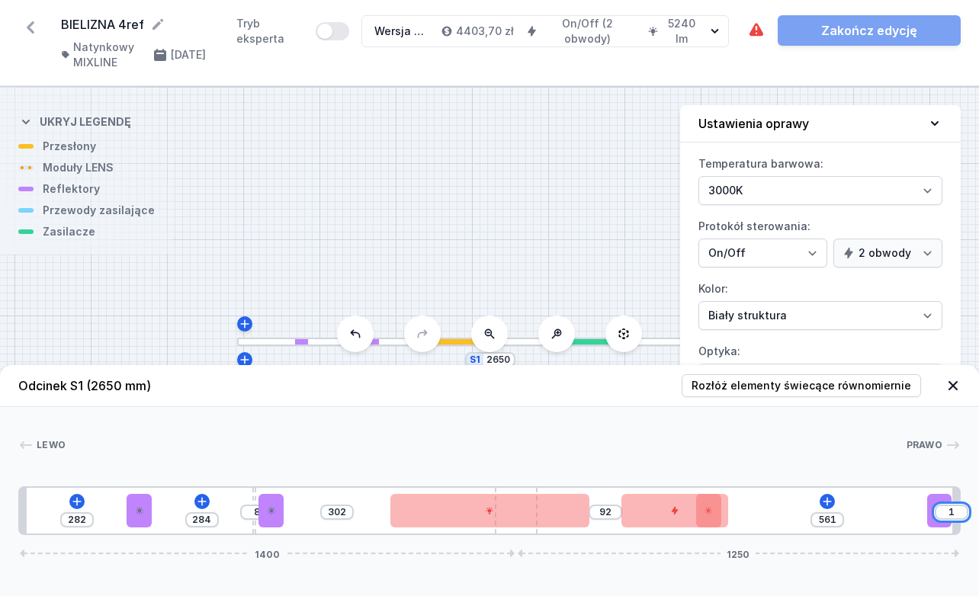
type input "15"
type input "547"
type input "150"
type input "412"
click at [576, 518] on input "412" at bounding box center [801, 520] width 24 height 12
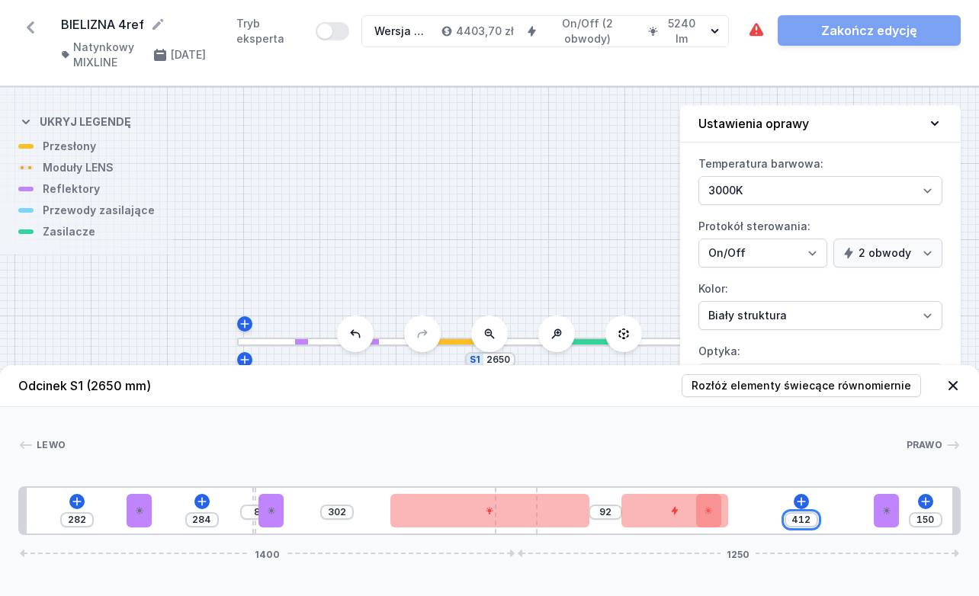
click at [576, 518] on input "412" at bounding box center [801, 520] width 24 height 12
type input "561"
type input "1"
type input "547"
type input "15"
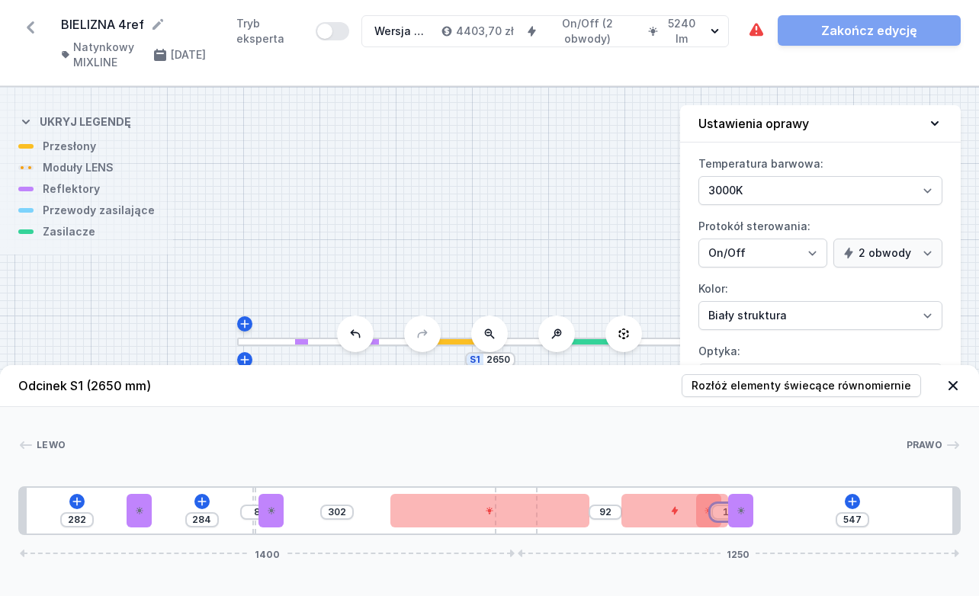
type input "412"
type input "150"
click at [576, 518] on input "412" at bounding box center [879, 520] width 24 height 12
type input "1"
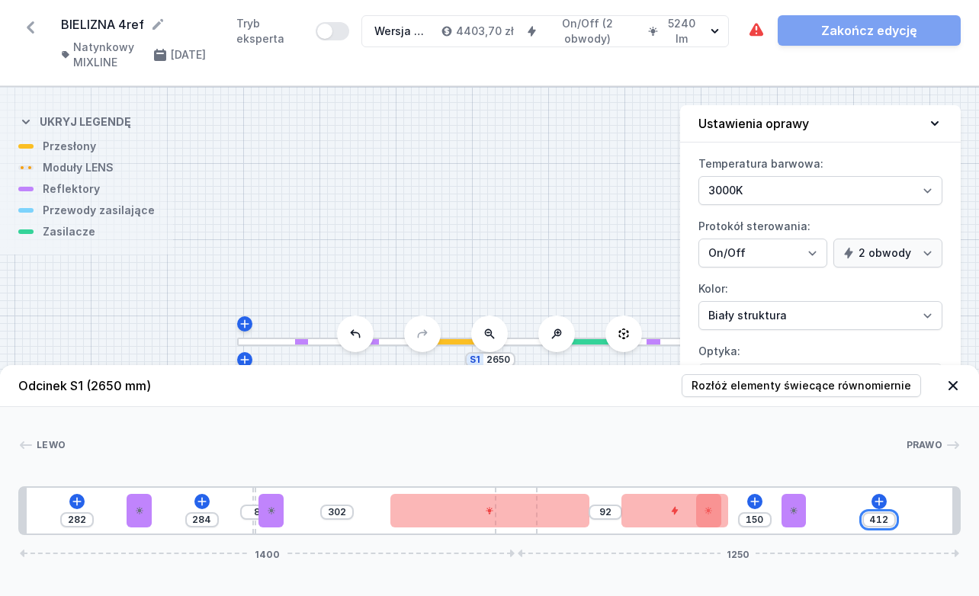
type input "561"
type input "15"
type input "547"
type input "150"
type input "412"
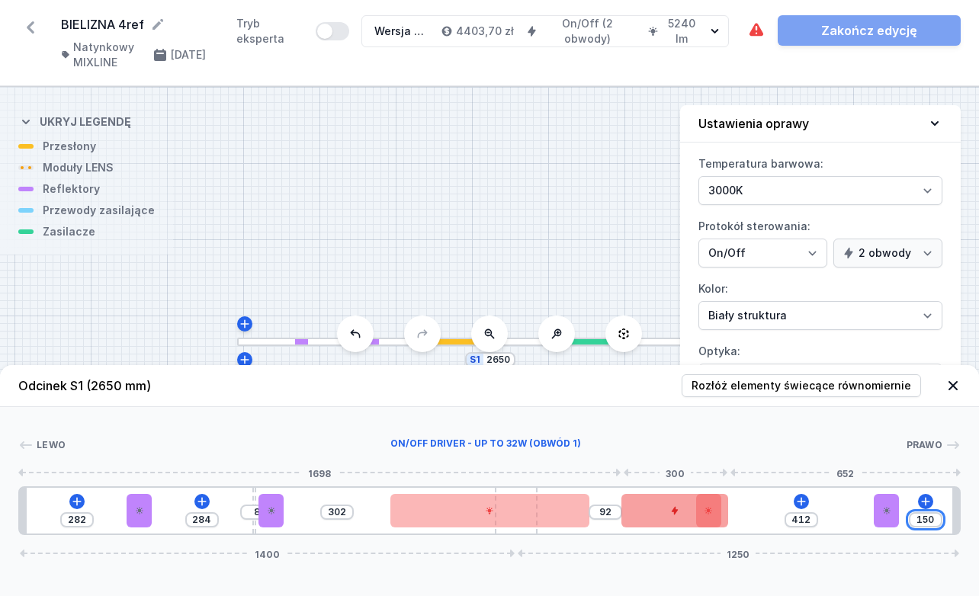
type input "150"
type input "432"
type input "69"
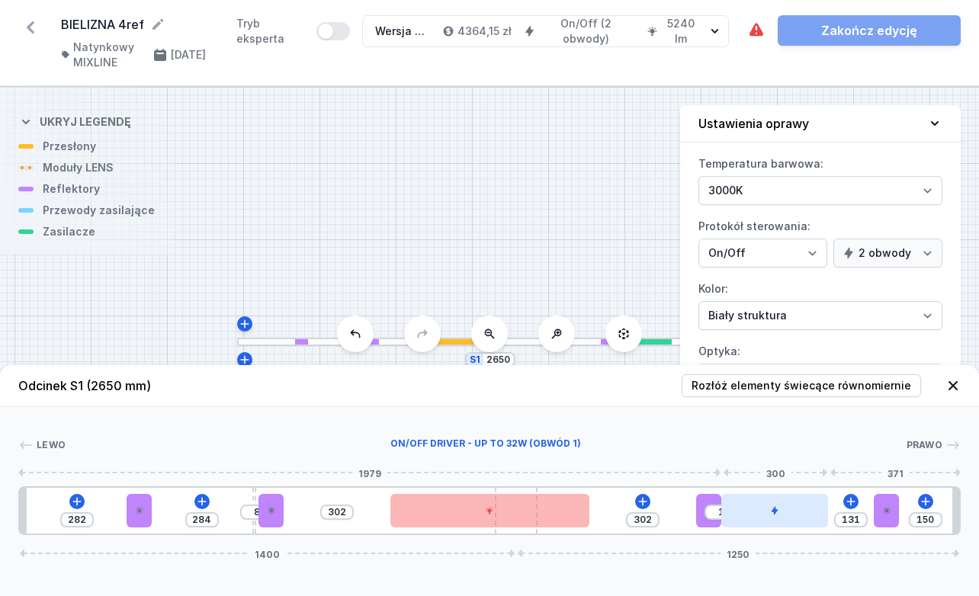
drag, startPoint x: 709, startPoint y: 517, endPoint x: 818, endPoint y: 520, distance: 109.1
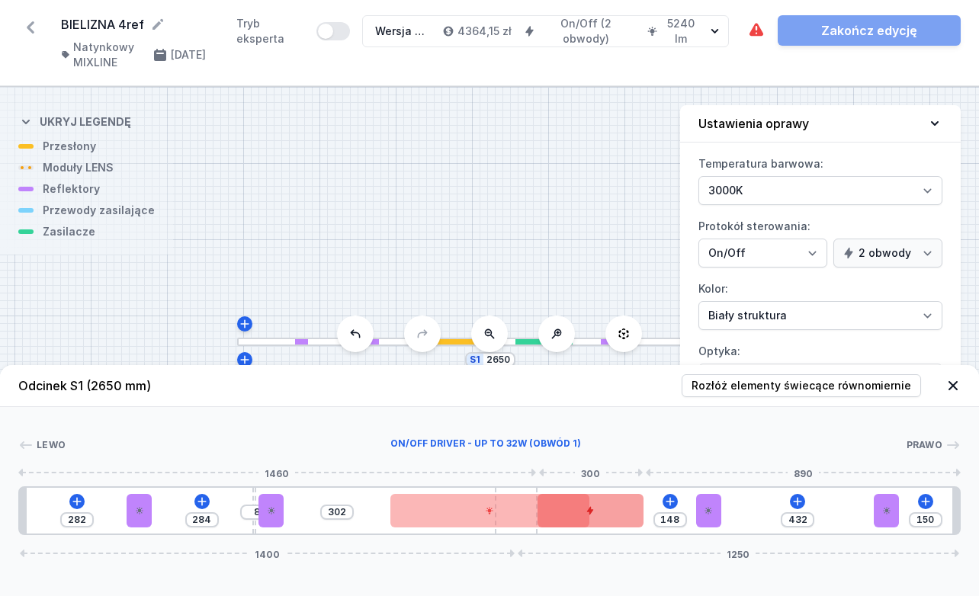
drag, startPoint x: 811, startPoint y: 520, endPoint x: 621, endPoint y: 521, distance: 189.8
click at [576, 521] on div at bounding box center [590, 511] width 106 height 34
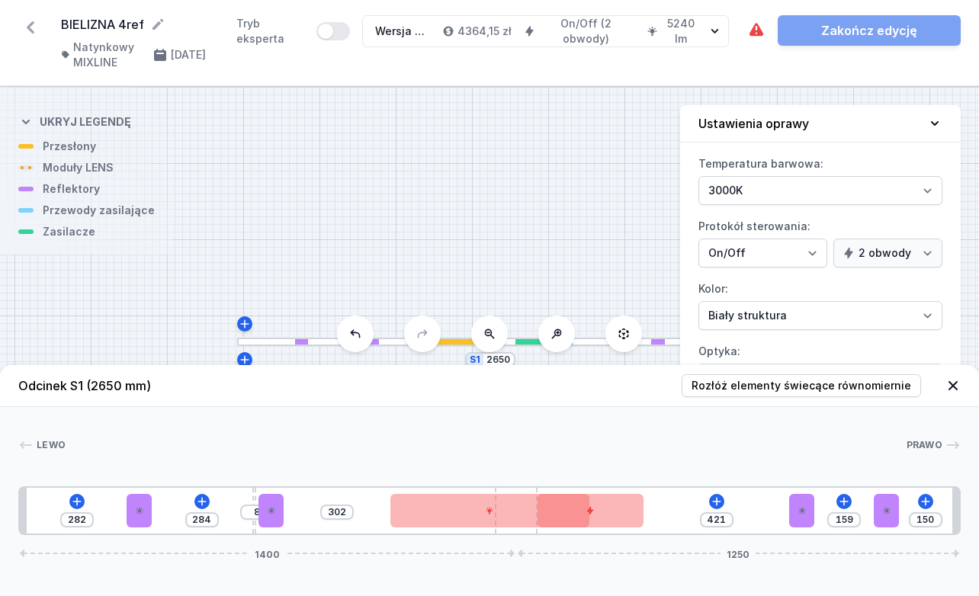
drag, startPoint x: 707, startPoint y: 524, endPoint x: 819, endPoint y: 516, distance: 111.6
click at [576, 516] on div "282 284 8 302 421 159 150 1400 1250" at bounding box center [489, 510] width 942 height 49
click at [576, 519] on input "159" at bounding box center [845, 520] width 24 height 12
click at [576, 521] on input "159" at bounding box center [924, 520] width 24 height 12
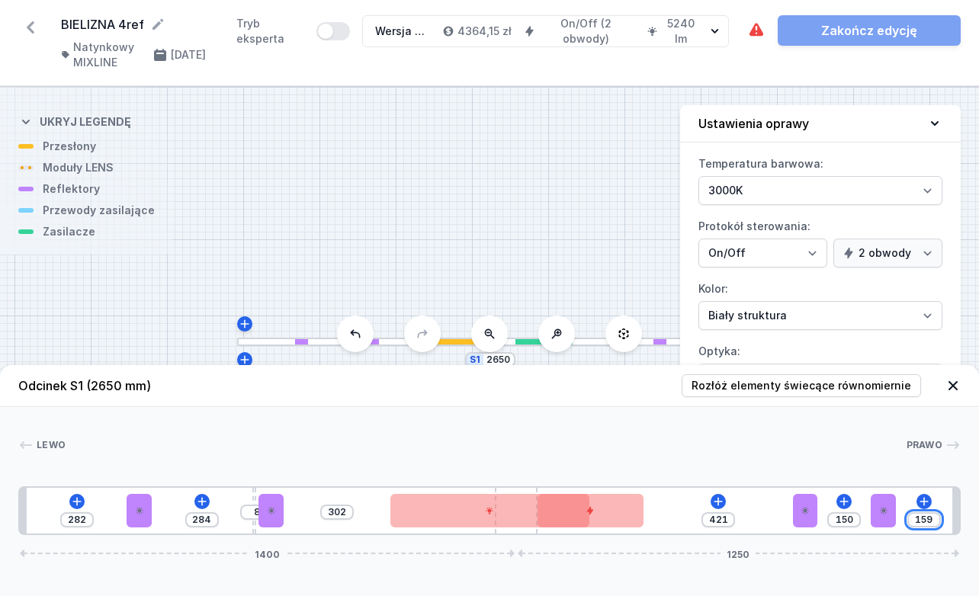
click at [576, 521] on input "159" at bounding box center [924, 520] width 24 height 12
click at [576, 520] on input "159" at bounding box center [845, 520] width 24 height 12
click at [576, 521] on input "294" at bounding box center [899, 520] width 24 height 12
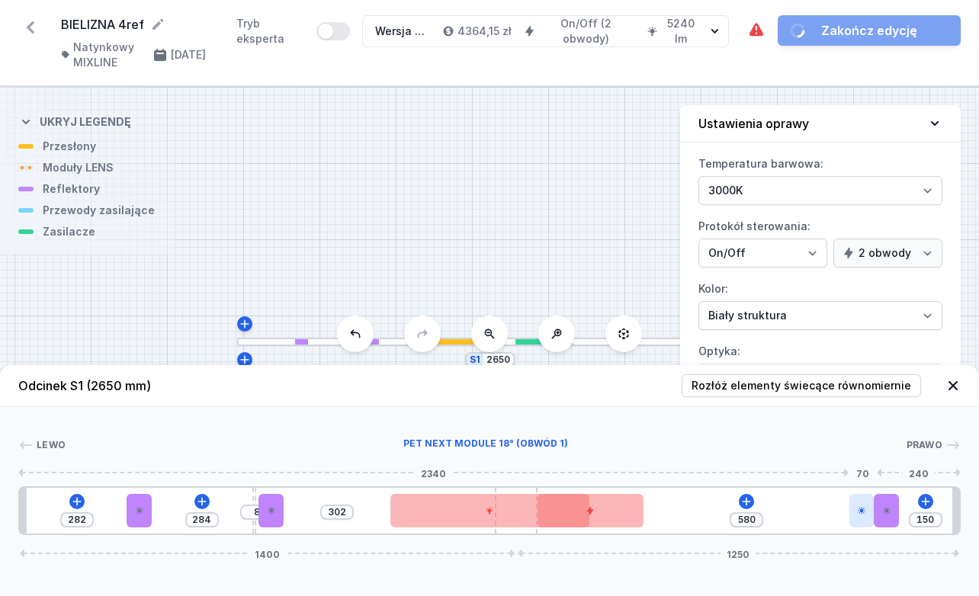
drag, startPoint x: 806, startPoint y: 515, endPoint x: 860, endPoint y: 521, distance: 54.4
click at [576, 521] on div at bounding box center [861, 511] width 25 height 34
click at [576, 508] on div "282 284 8 302 580 150 1400 1250" at bounding box center [489, 510] width 942 height 49
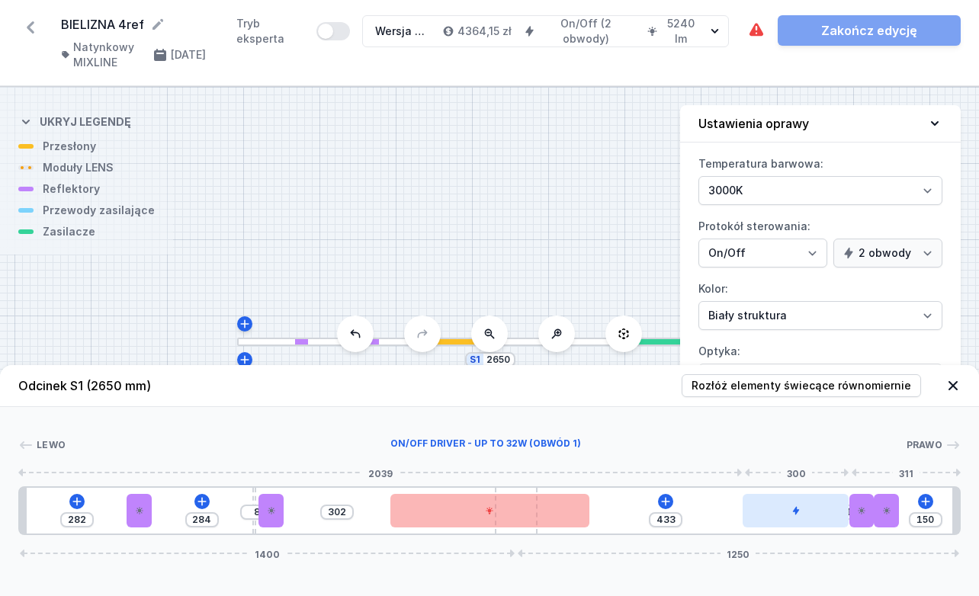
drag, startPoint x: 607, startPoint y: 511, endPoint x: 825, endPoint y: 515, distance: 218.1
click at [576, 515] on div at bounding box center [796, 511] width 106 height 34
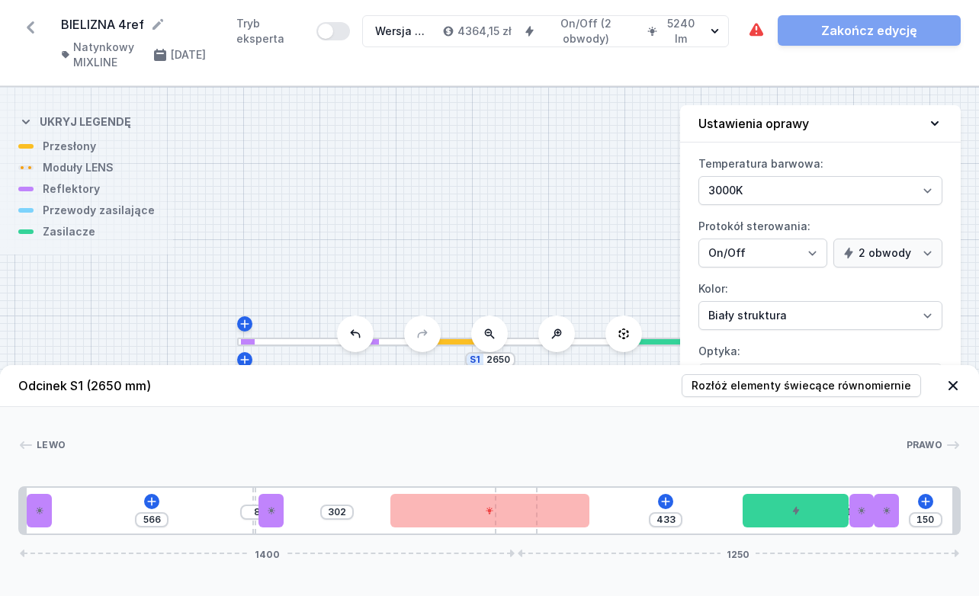
drag, startPoint x: 140, startPoint y: 523, endPoint x: 19, endPoint y: 518, distance: 120.5
click at [19, 518] on div "566 8 302 433 1 150 1400 1250" at bounding box center [489, 510] width 942 height 49
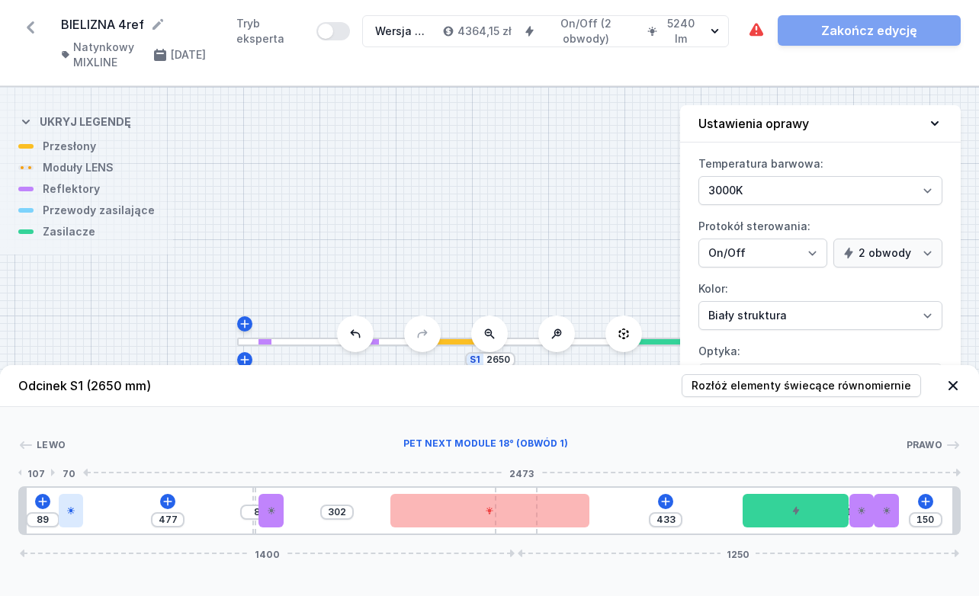
drag, startPoint x: 45, startPoint y: 518, endPoint x: 70, endPoint y: 519, distance: 25.2
click at [70, 519] on div at bounding box center [71, 511] width 25 height 34
click at [44, 521] on input "89" at bounding box center [42, 520] width 24 height 12
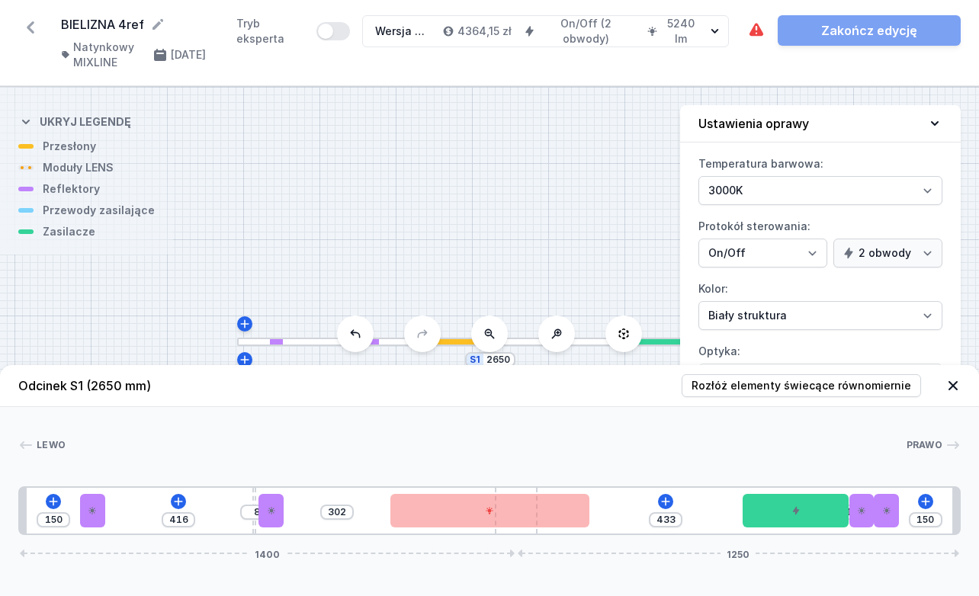
click at [136, 511] on div "150 416 8 302 433 1 150 1400 1250" at bounding box center [489, 510] width 942 height 49
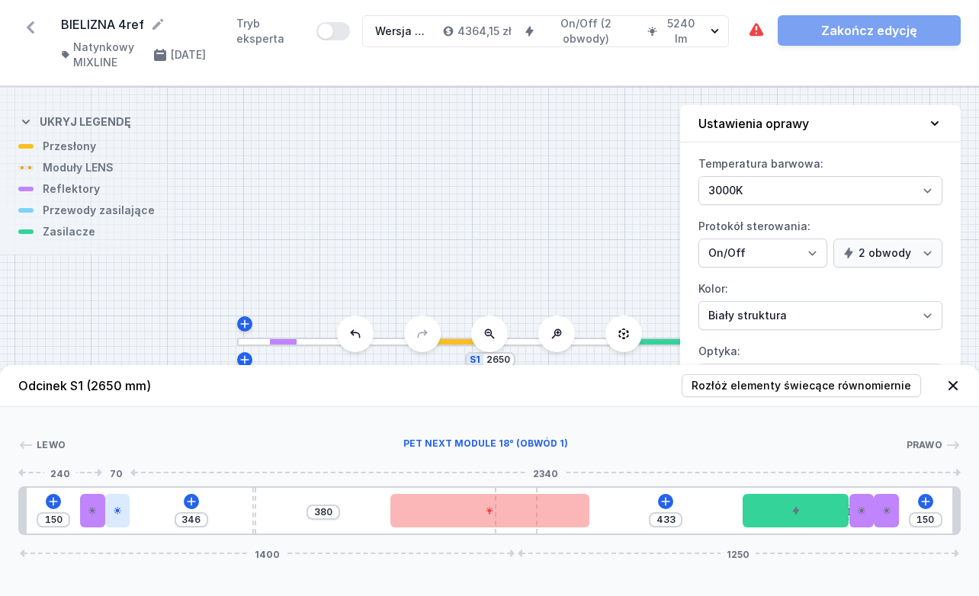
drag, startPoint x: 281, startPoint y: 512, endPoint x: 123, endPoint y: 515, distance: 158.6
click at [123, 515] on div at bounding box center [117, 511] width 25 height 34
click at [188, 506] on icon at bounding box center [191, 502] width 12 height 12
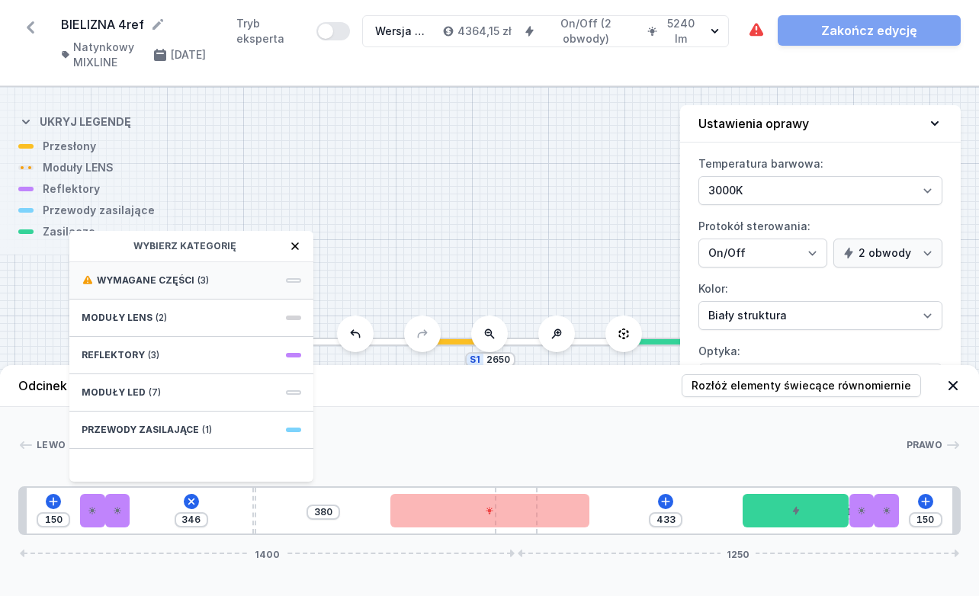
click at [171, 280] on span "Wymagane części" at bounding box center [146, 280] width 98 height 12
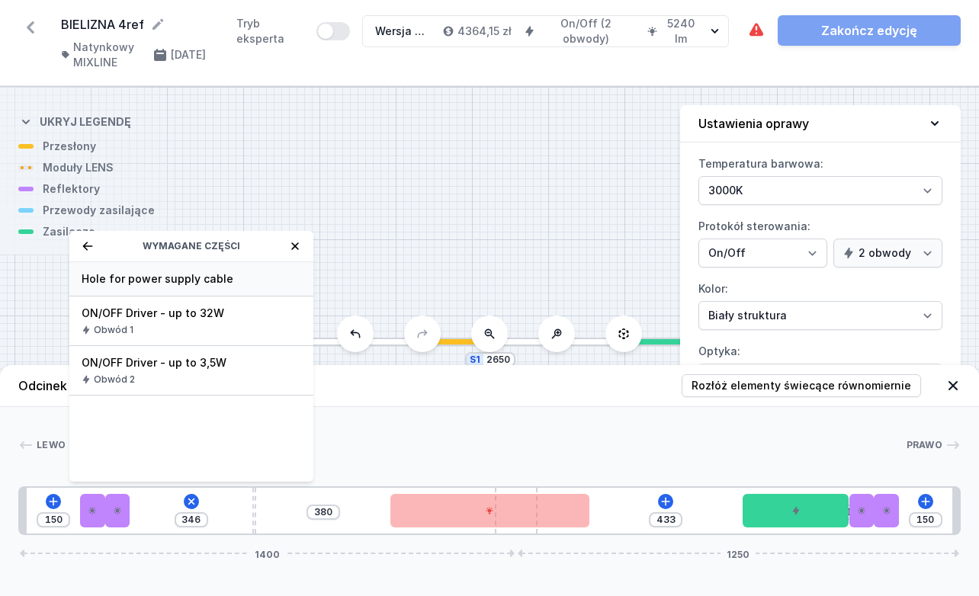
click at [151, 284] on span "Hole for power supply cable" at bounding box center [192, 278] width 220 height 15
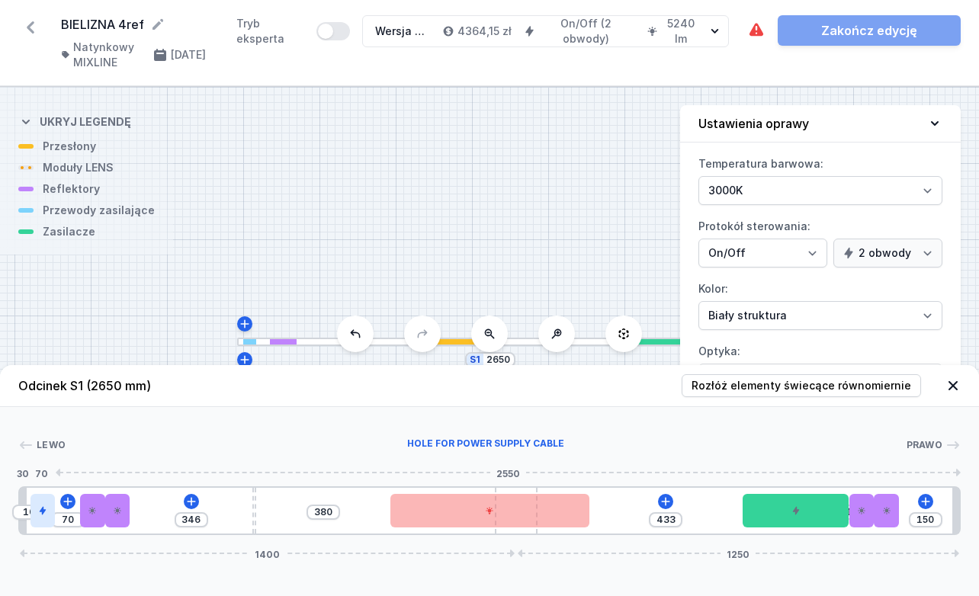
drag, startPoint x: 149, startPoint y: 517, endPoint x: 40, endPoint y: 517, distance: 108.3
click at [40, 517] on div at bounding box center [42, 511] width 25 height 34
click at [191, 506] on icon at bounding box center [191, 502] width 12 height 12
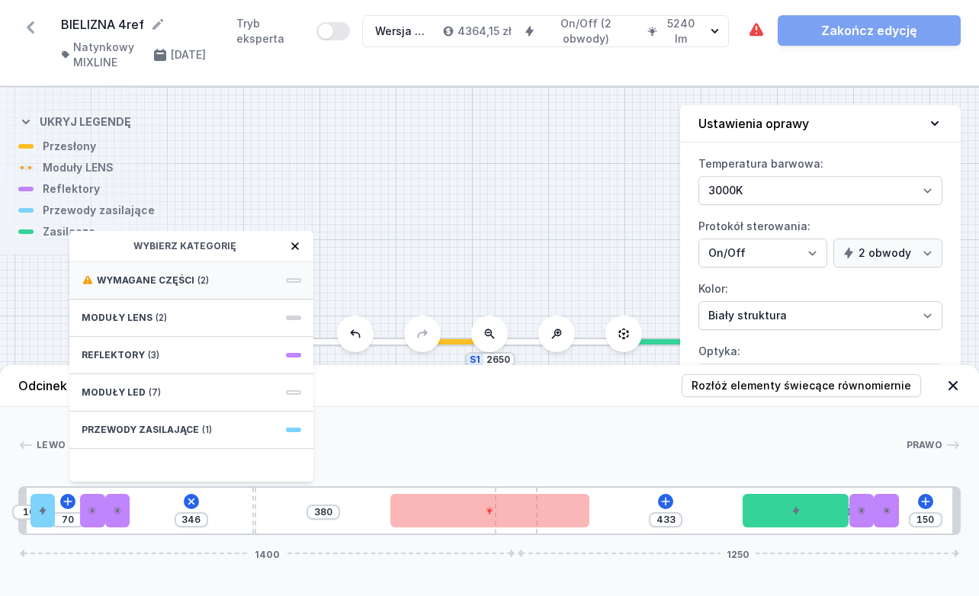
click at [198, 287] on div "Wymagane części (2)" at bounding box center [191, 280] width 244 height 37
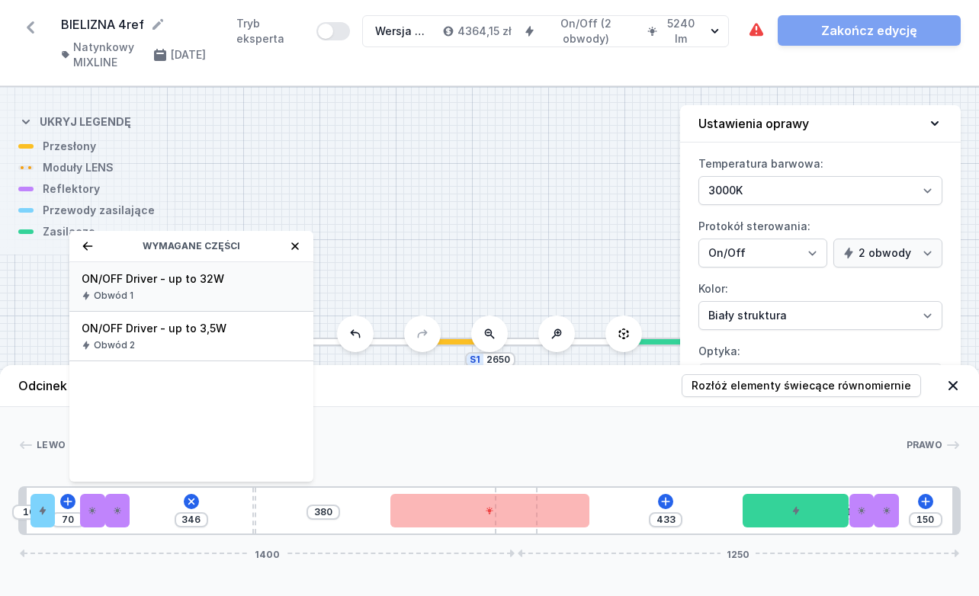
click at [170, 283] on span "ON/OFF Driver - up to 32W" at bounding box center [192, 278] width 220 height 15
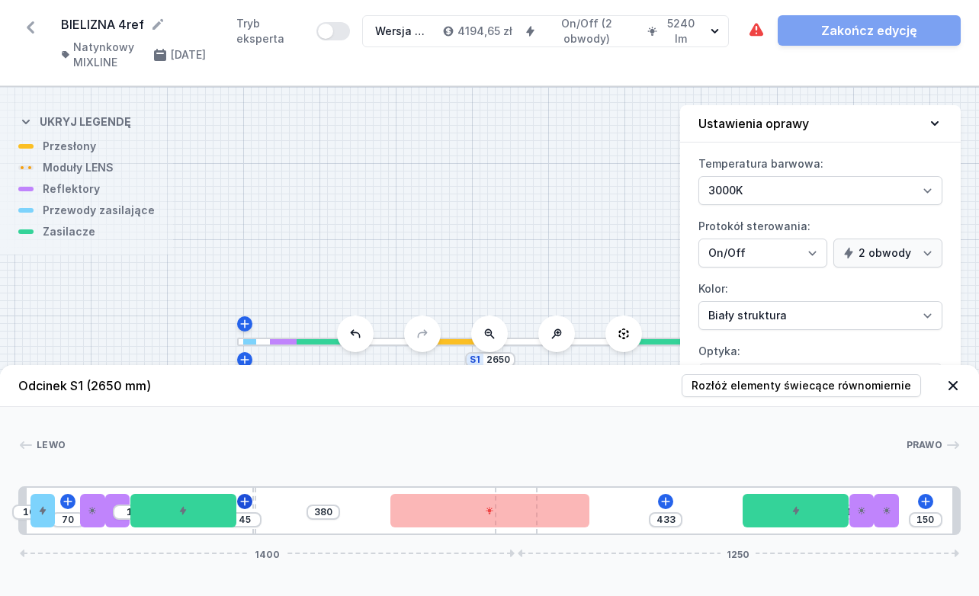
click at [247, 502] on icon at bounding box center [245, 502] width 12 height 12
click at [284, 509] on div "10 70 1 45 380 433 1 150 1400 1250" at bounding box center [489, 510] width 942 height 49
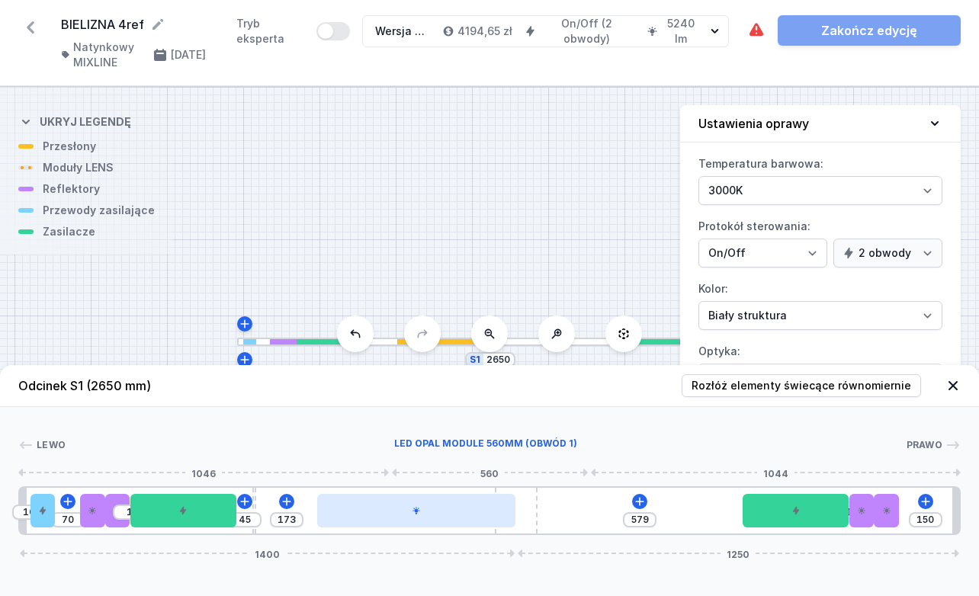
click at [559, 519] on div "10 70 1 45 173 579 1 150 1400 1250" at bounding box center [489, 510] width 942 height 49
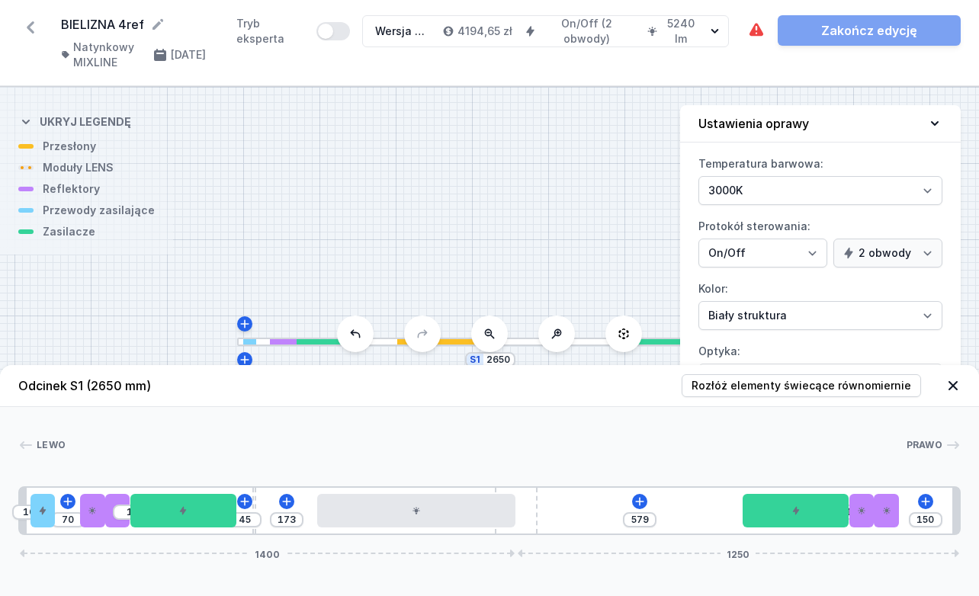
click at [538, 512] on div "10 70 1 45 173 579 1 150 1400 1250" at bounding box center [489, 510] width 942 height 49
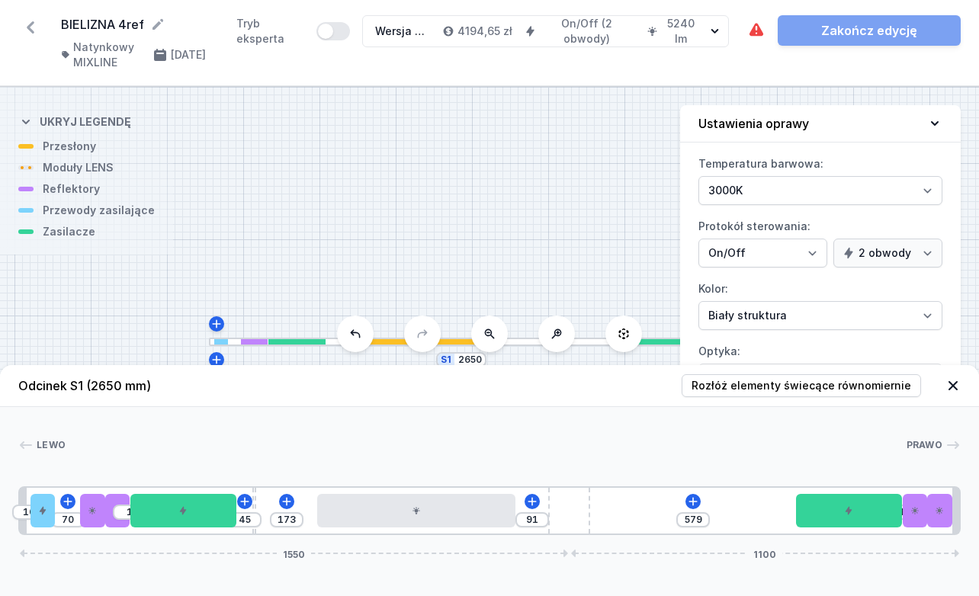
drag, startPoint x: 537, startPoint y: 512, endPoint x: 666, endPoint y: 511, distance: 129.6
click at [576, 511] on div "10 70 1 45 173 91 579 1 1550 1100" at bounding box center [489, 510] width 942 height 49
drag, startPoint x: 561, startPoint y: 520, endPoint x: 647, endPoint y: 515, distance: 86.3
click at [576, 515] on div "10 70 1 45 173 91 579 1 1550 1100" at bounding box center [489, 510] width 942 height 49
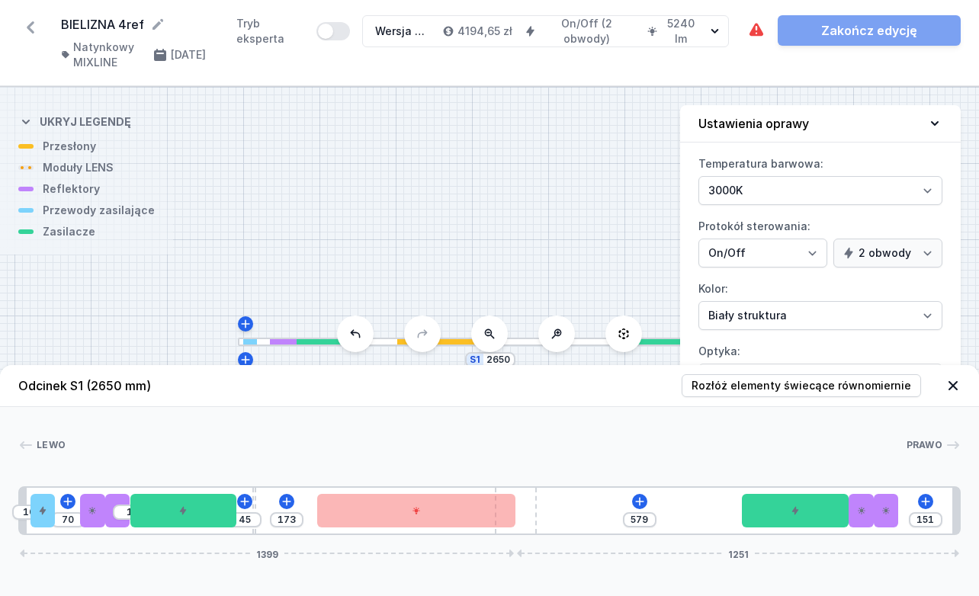
drag, startPoint x: 573, startPoint y: 520, endPoint x: 307, endPoint y: 521, distance: 265.3
click at [307, 521] on div "10 70 1 45 173 579 1 151 1399 1251" at bounding box center [489, 510] width 942 height 49
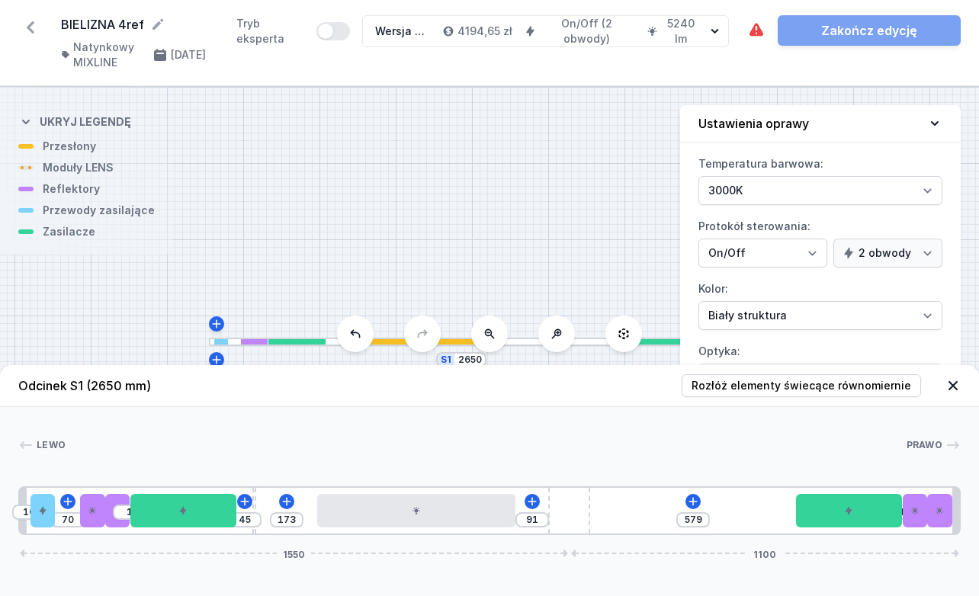
drag, startPoint x: 528, startPoint y: 503, endPoint x: 683, endPoint y: 504, distance: 154.8
click at [576, 504] on div "10 70 1 45 173 91 579 1 1550 1100" at bounding box center [489, 510] width 942 height 49
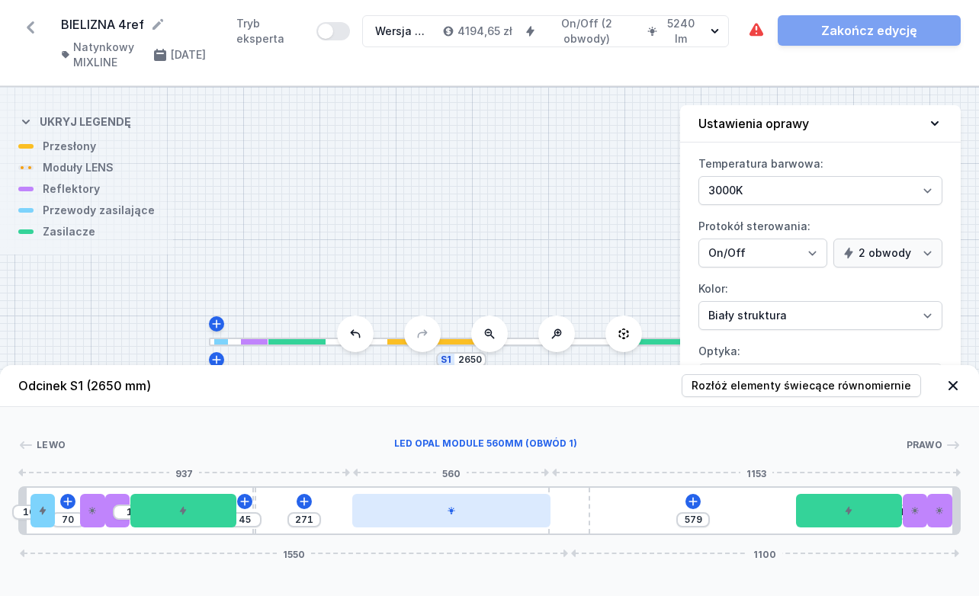
drag, startPoint x: 502, startPoint y: 516, endPoint x: 536, endPoint y: 516, distance: 33.5
click at [536, 516] on div at bounding box center [451, 511] width 198 height 34
drag, startPoint x: 522, startPoint y: 521, endPoint x: 568, endPoint y: 521, distance: 45.7
click at [568, 521] on div at bounding box center [469, 511] width 198 height 34
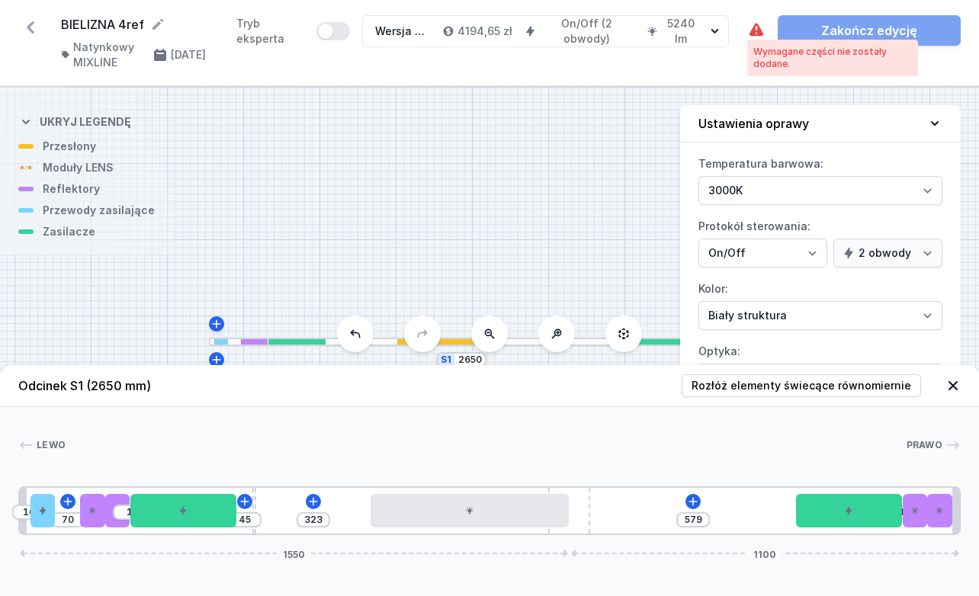
click at [576, 32] on icon at bounding box center [756, 29] width 14 height 13
click at [576, 513] on div "10 70 1 45 323 579 1 1550 1100" at bounding box center [489, 510] width 942 height 49
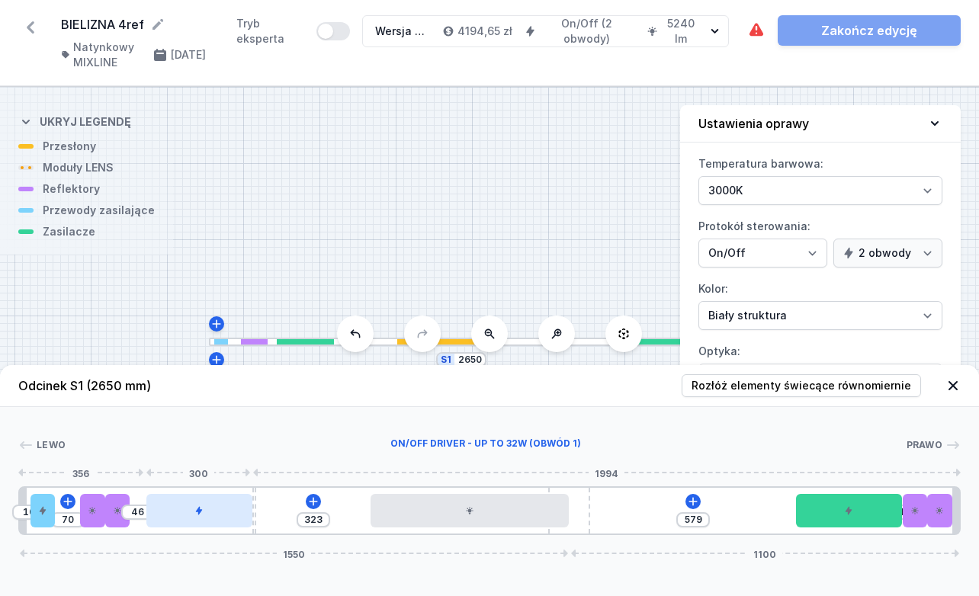
drag, startPoint x: 175, startPoint y: 525, endPoint x: 204, endPoint y: 524, distance: 29.0
click at [204, 524] on div at bounding box center [199, 511] width 106 height 34
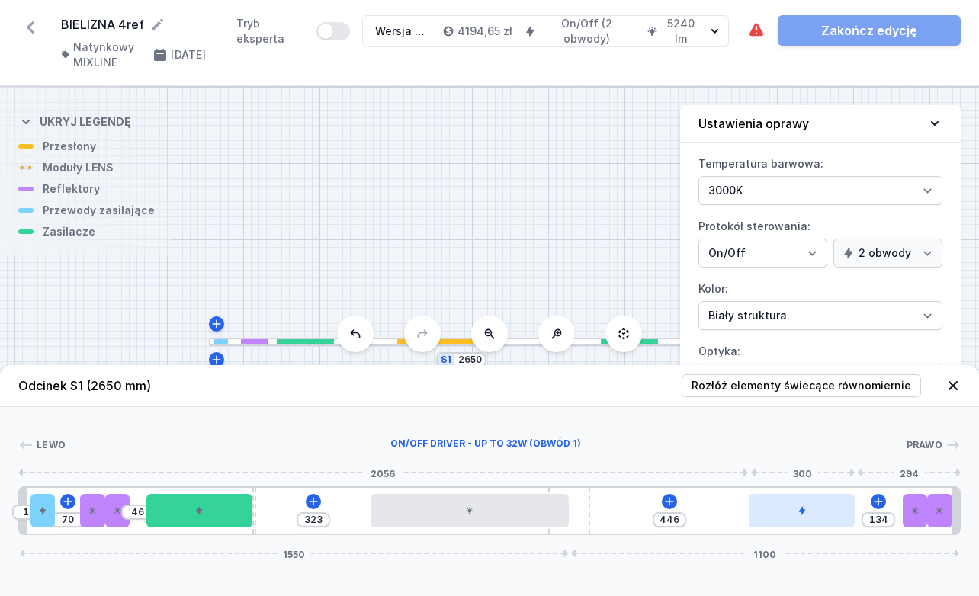
drag, startPoint x: 865, startPoint y: 526, endPoint x: 832, endPoint y: 526, distance: 33.5
click at [576, 526] on div at bounding box center [802, 511] width 106 height 34
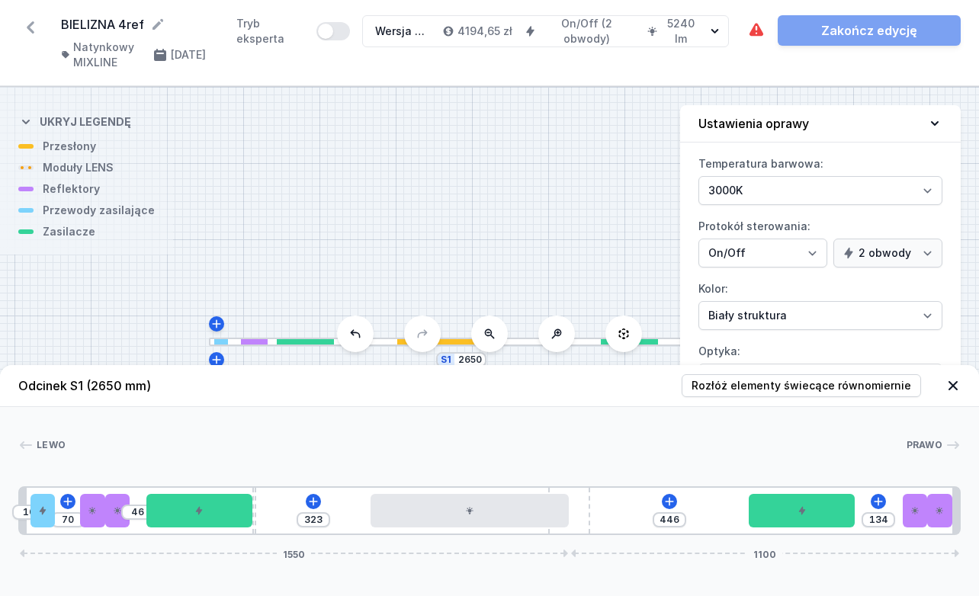
click at [576, 431] on div "Lewo Prawo 1 2 3 1 3 1 4 1 5 6 1 7 4 1 3 1 3 1 1 10 70 46 323 446 134 1550 1100…" at bounding box center [489, 471] width 979 height 128
